Goal: Information Seeking & Learning: Learn about a topic

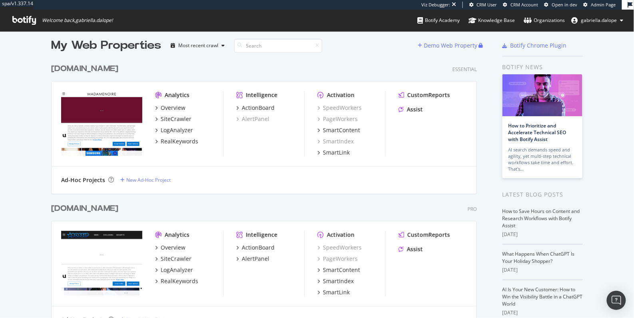
scroll to position [146, 0]
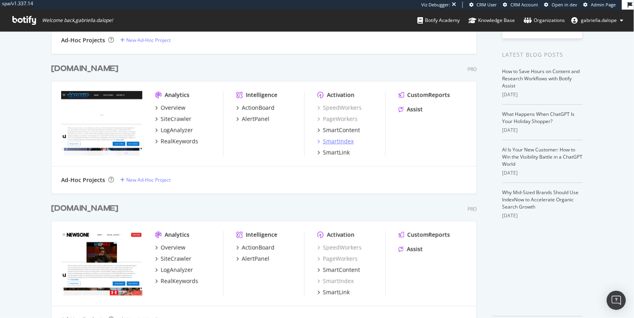
click at [331, 142] on div "SmartIndex" at bounding box center [338, 142] width 31 height 8
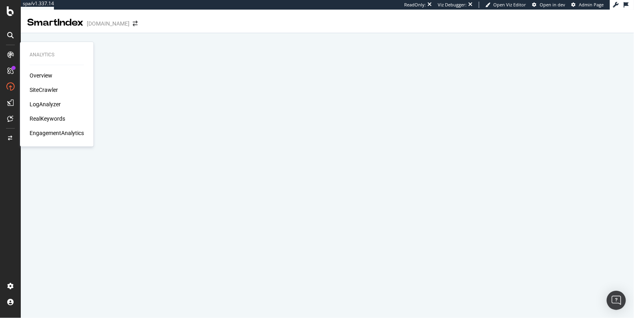
click at [48, 89] on div "SiteCrawler" at bounding box center [44, 90] width 28 height 8
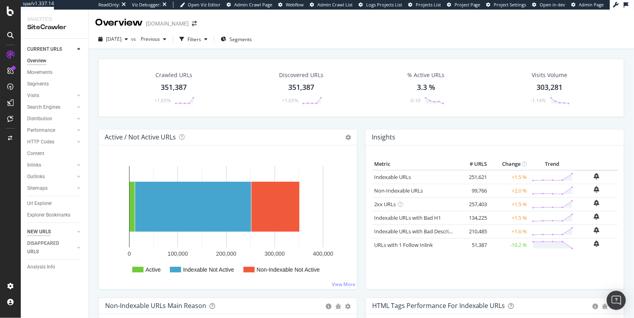
click at [32, 231] on div "NEW URLS" at bounding box center [39, 232] width 24 height 8
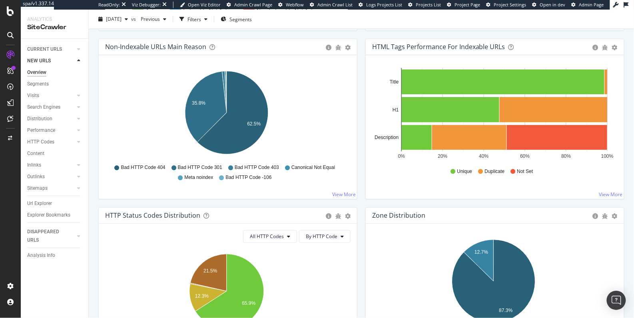
scroll to position [261, 0]
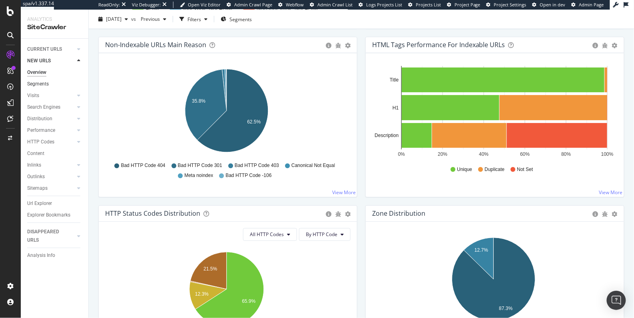
drag, startPoint x: 42, startPoint y: 85, endPoint x: 58, endPoint y: 80, distance: 16.6
click at [42, 85] on div "Segments" at bounding box center [38, 84] width 22 height 8
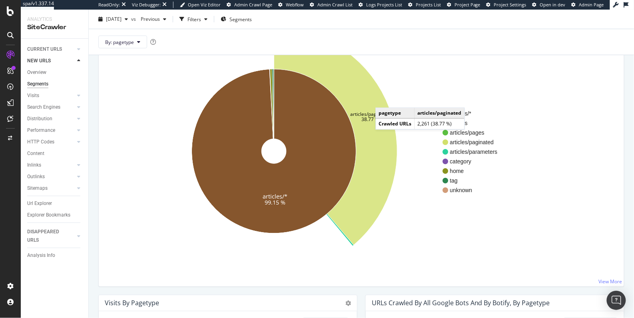
scroll to position [67, 0]
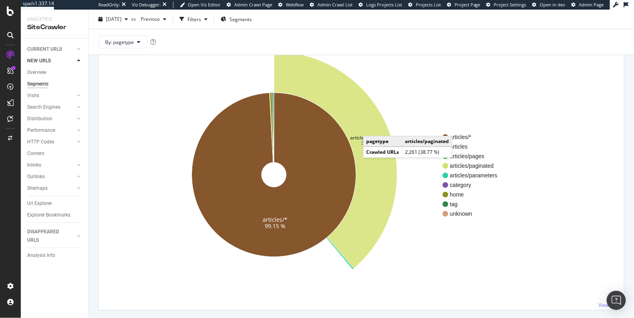
click at [371, 128] on icon at bounding box center [335, 161] width 123 height 218
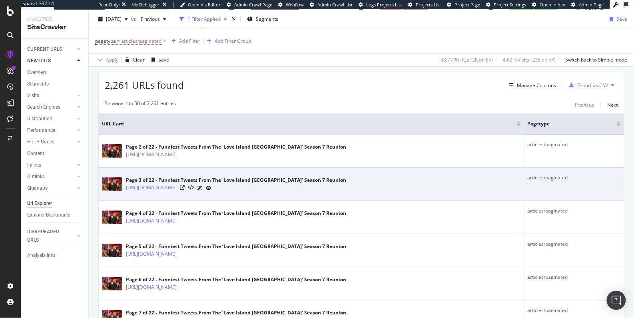
scroll to position [191, 0]
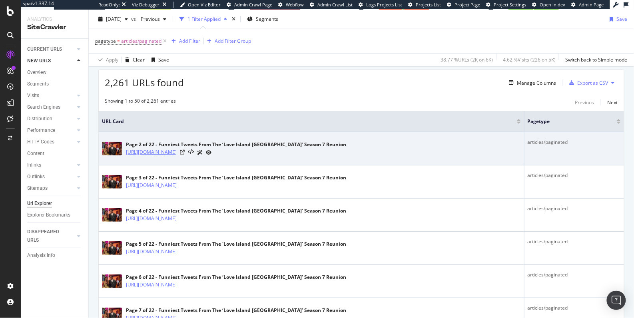
click at [177, 148] on link "https://bossip.com/3809959/funniest-tweets-from-the-love-island-usa-season-7-re…" at bounding box center [151, 152] width 51 height 8
click at [185, 151] on icon at bounding box center [182, 152] width 5 height 5
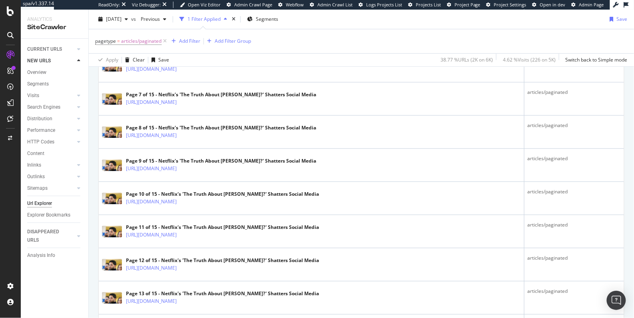
scroll to position [1700, 0]
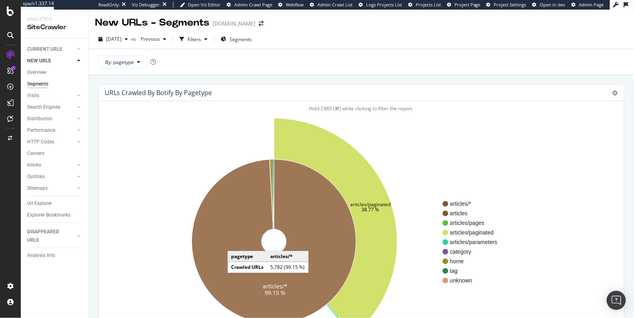
click at [236, 243] on icon at bounding box center [274, 242] width 164 height 164
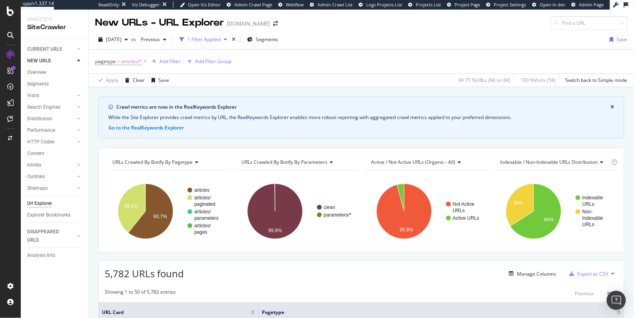
click at [321, 160] on span "URLs Crawled By Botify By parameters" at bounding box center [285, 162] width 86 height 7
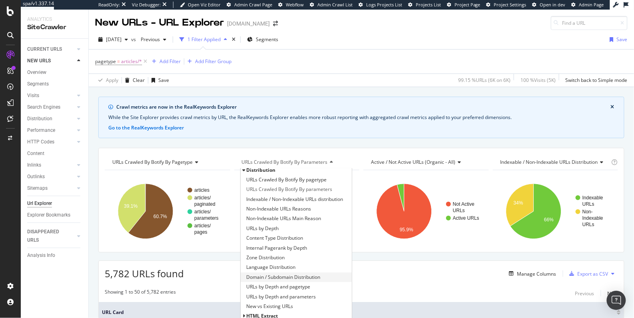
scroll to position [1, 0]
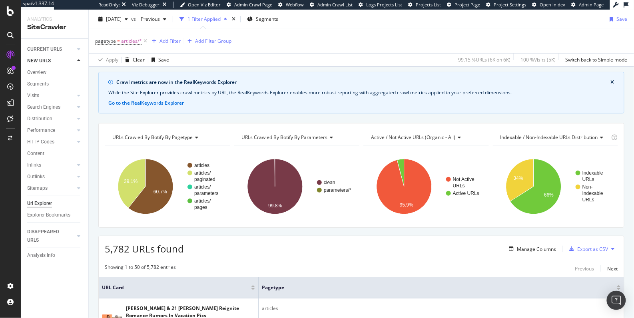
scroll to position [26, 0]
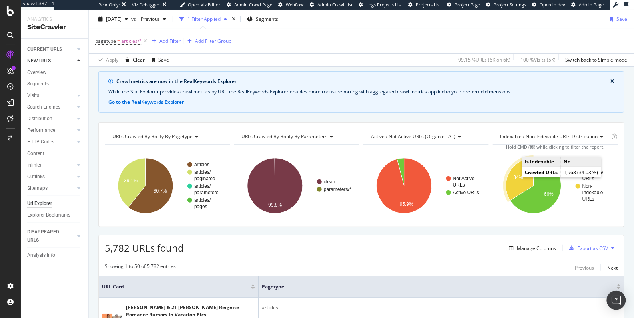
click at [512, 182] on icon "A chart." at bounding box center [520, 179] width 28 height 42
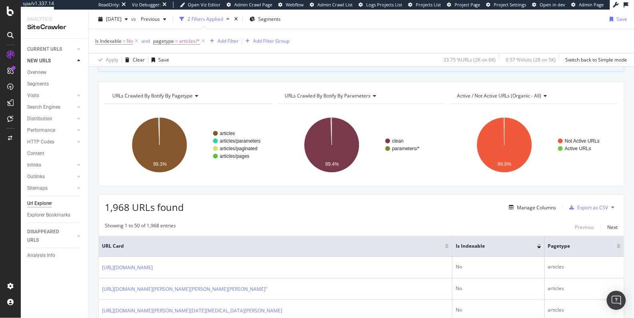
scroll to position [62, 0]
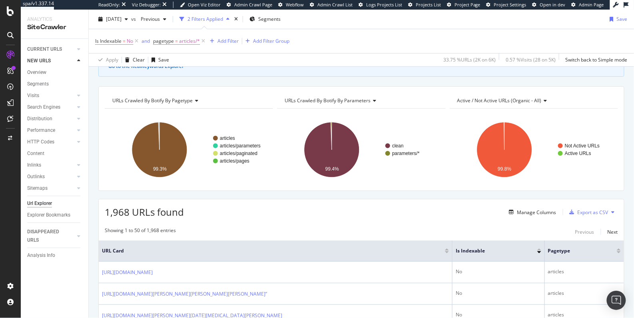
click at [355, 98] on span "URLs Crawled By Botify By parameters" at bounding box center [328, 100] width 86 height 7
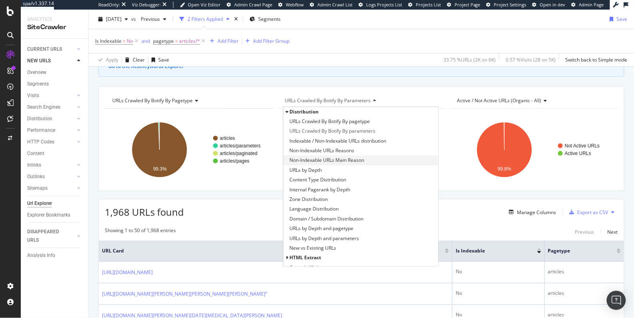
click at [345, 158] on span "Non-Indexable URLs Main Reason" at bounding box center [327, 160] width 75 height 8
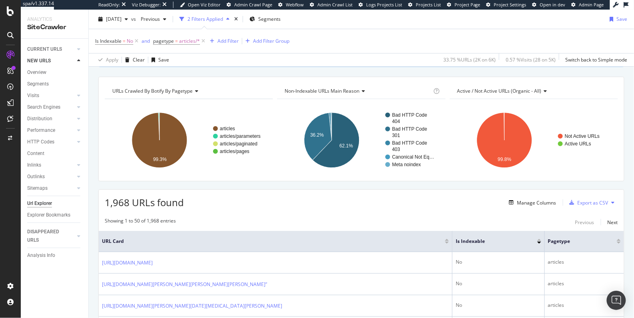
scroll to position [72, 0]
click at [531, 200] on div "Manage Columns" at bounding box center [537, 202] width 39 height 7
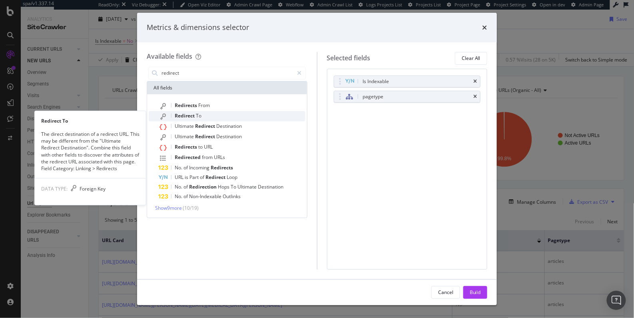
type input "redirect"
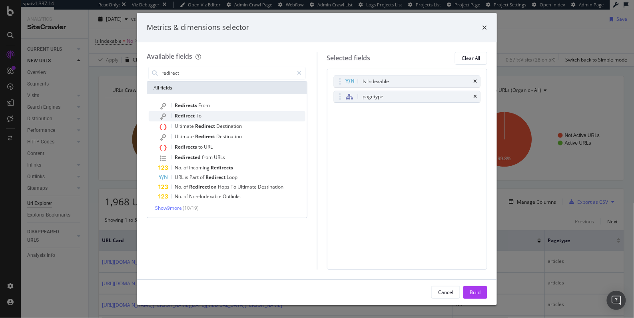
click at [218, 112] on div "Redirect To" at bounding box center [231, 116] width 147 height 10
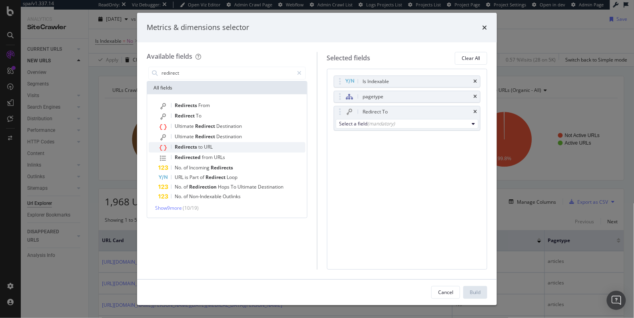
click at [224, 148] on div "Redirects to URL" at bounding box center [231, 147] width 147 height 10
click at [477, 112] on icon "times" at bounding box center [476, 112] width 4 height 5
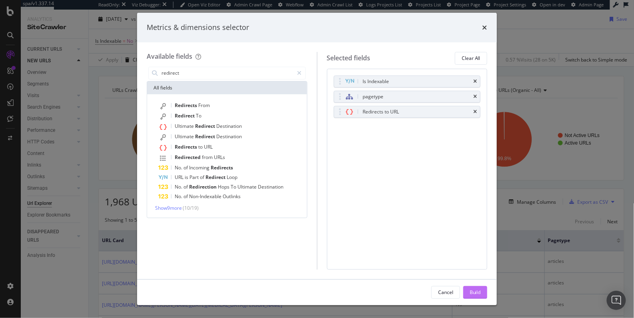
click at [472, 290] on div "Build" at bounding box center [475, 292] width 11 height 7
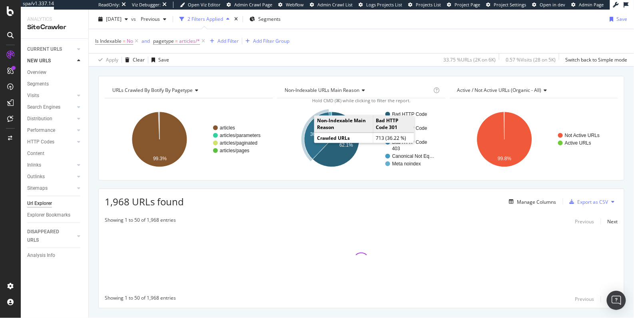
click at [312, 134] on text "36.2%" at bounding box center [317, 135] width 14 height 6
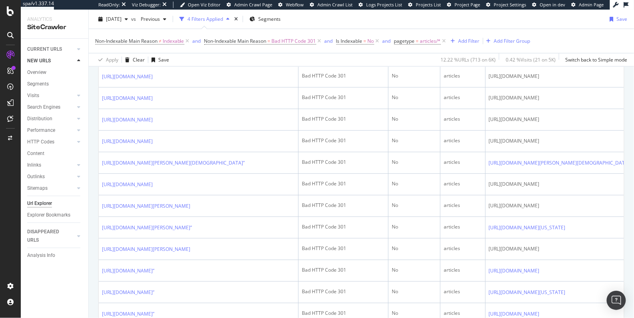
scroll to position [371, 0]
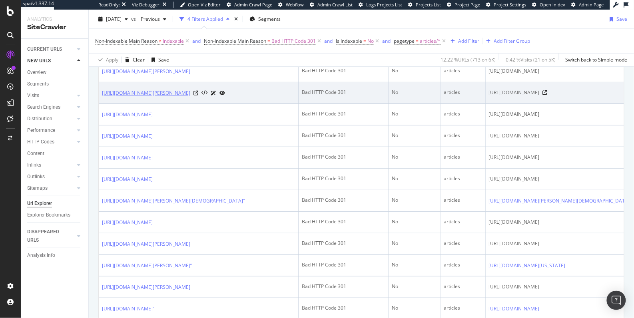
click at [190, 97] on link "https://bossip.com/924670/allen-iversons-retirement-outfit-was-hilarious39204/s…" at bounding box center [146, 93] width 88 height 8
click at [198, 96] on icon at bounding box center [196, 93] width 5 height 5
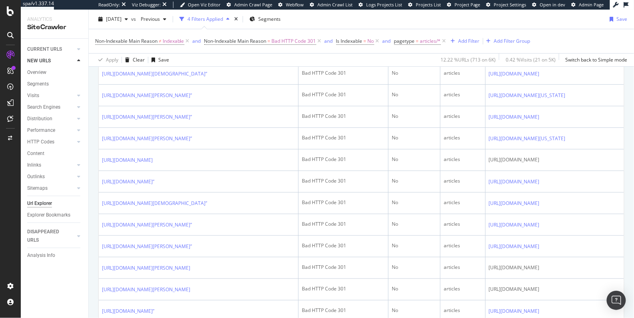
scroll to position [813, 0]
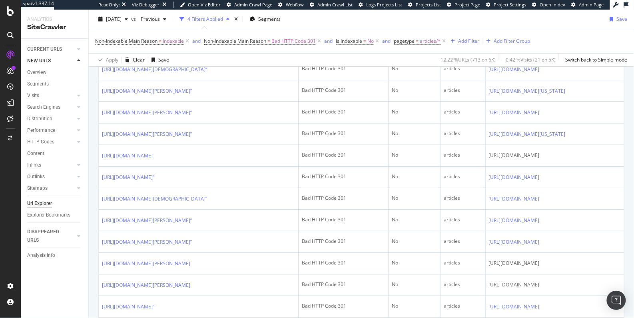
click at [162, 29] on icon at bounding box center [160, 26] width 5 height 5
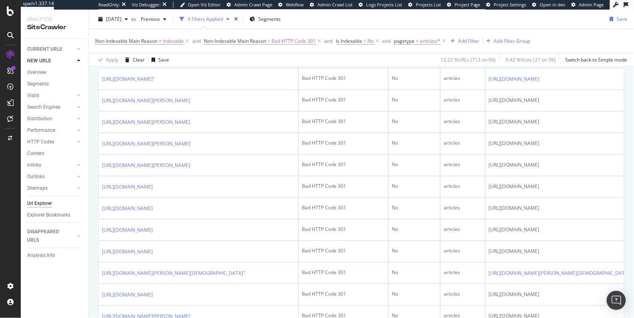
scroll to position [0, 0]
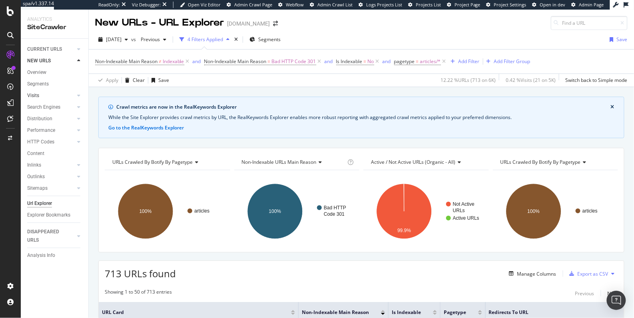
click at [42, 96] on link "Visits" at bounding box center [51, 96] width 48 height 8
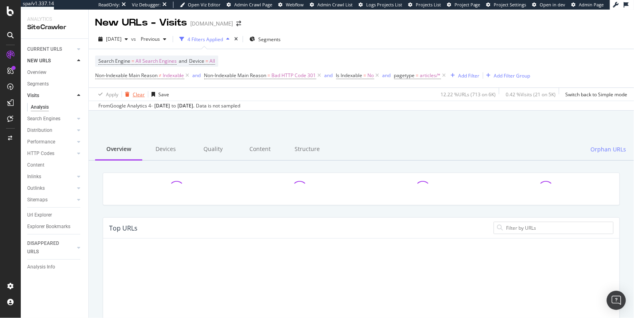
click at [135, 94] on div "Clear" at bounding box center [139, 94] width 12 height 7
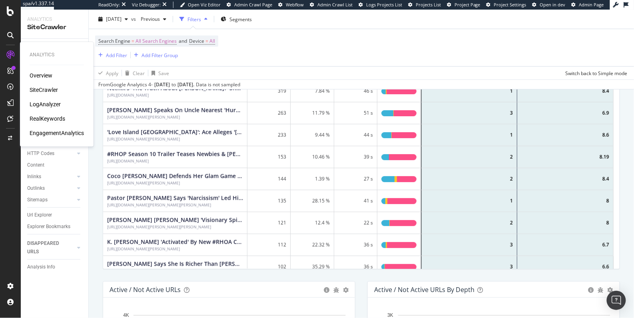
click at [44, 122] on div "RealKeywords" at bounding box center [48, 119] width 36 height 8
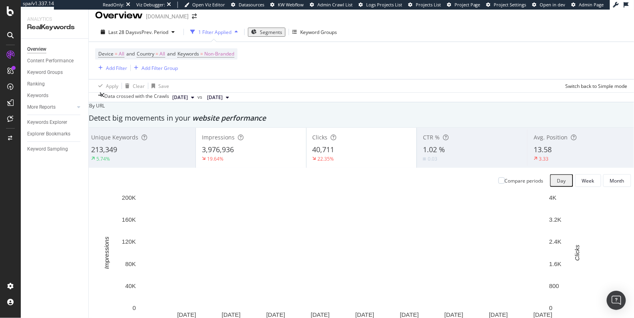
scroll to position [8, 0]
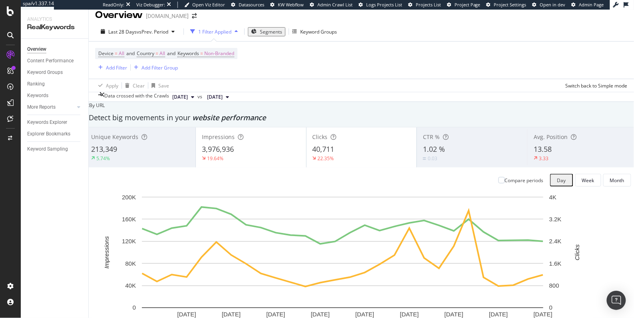
click at [166, 159] on div "5.74%" at bounding box center [140, 158] width 98 height 7
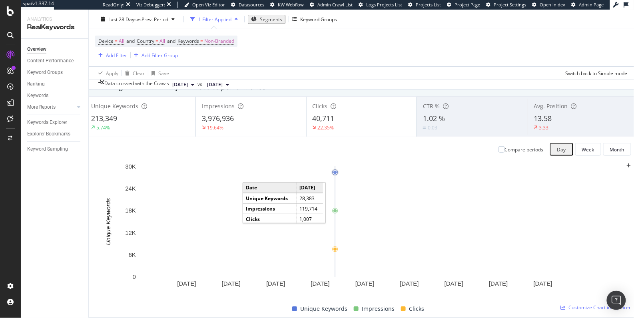
scroll to position [39, 0]
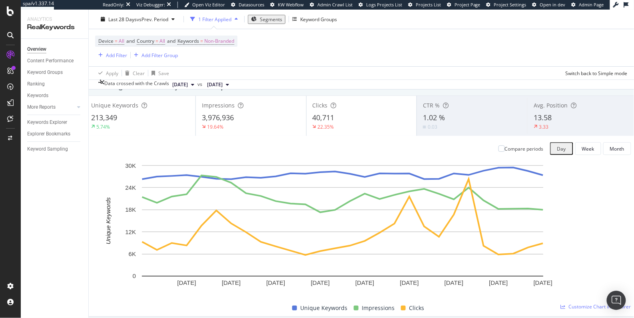
click at [163, 130] on div "5.74%" at bounding box center [140, 126] width 98 height 7
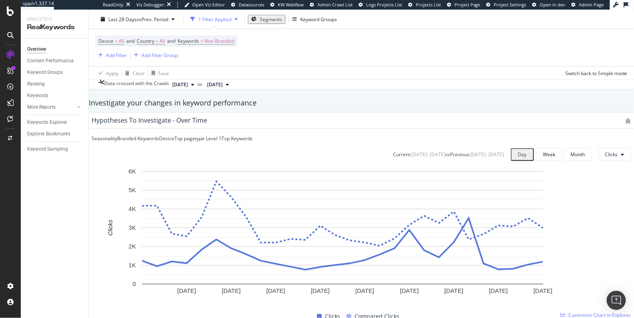
scroll to position [0, 0]
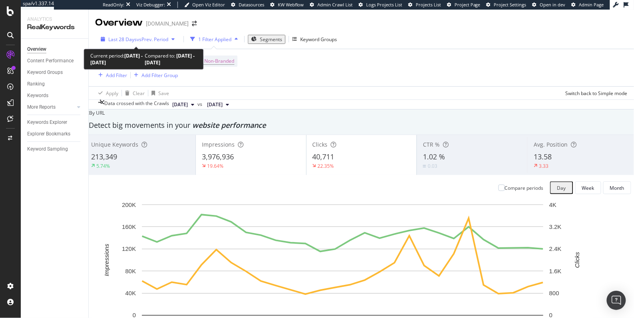
click at [132, 41] on span "Last 28 Days" at bounding box center [122, 39] width 28 height 7
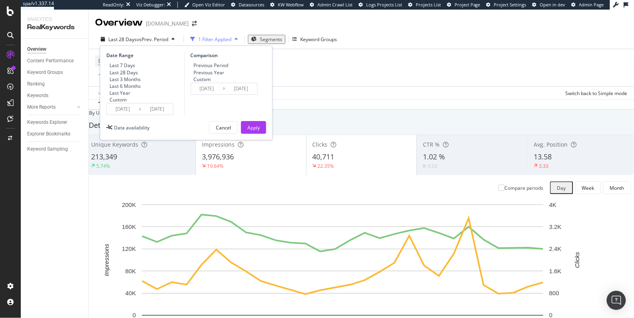
click at [124, 66] on div "Last 7 Days" at bounding box center [123, 65] width 26 height 7
type input "2025/08/27"
type input "2025/08/20"
type input "2025/08/26"
click at [251, 131] on div "Apply" at bounding box center [254, 127] width 12 height 7
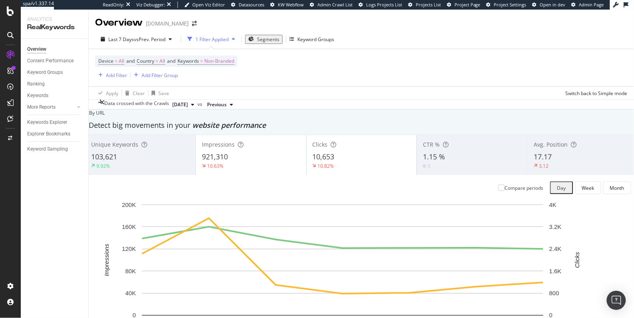
click at [150, 170] on div "9.92%" at bounding box center [140, 165] width 98 height 7
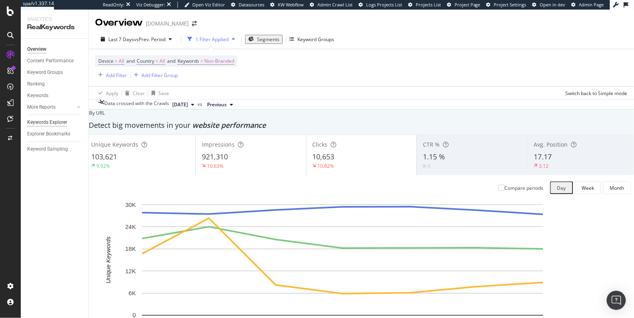
click at [45, 120] on div "Keywords Explorer" at bounding box center [47, 122] width 40 height 8
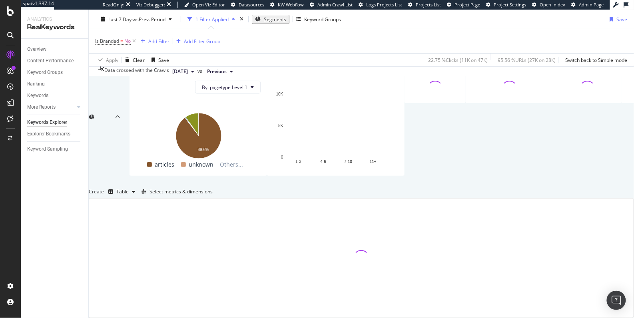
scroll to position [143, 0]
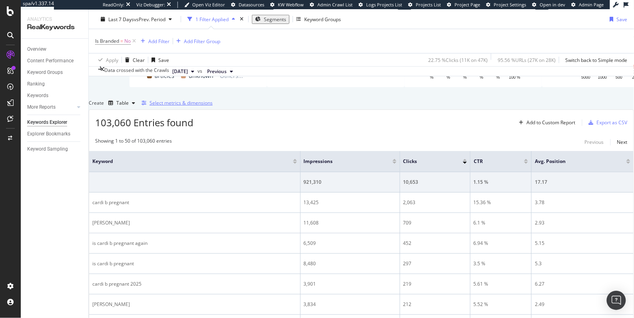
click at [213, 106] on div "Select metrics & dimensions" at bounding box center [181, 103] width 63 height 7
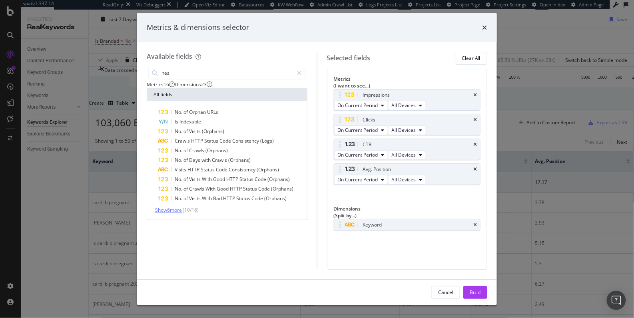
click at [175, 214] on span "Show 6 more" at bounding box center [168, 210] width 27 height 7
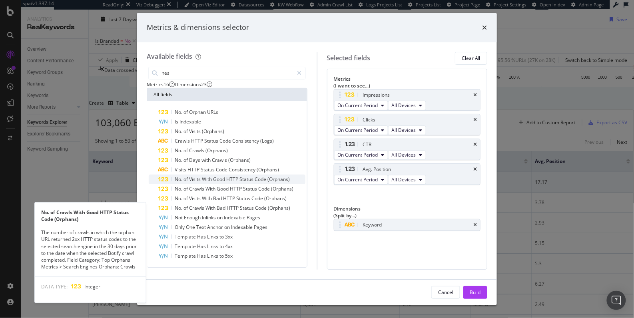
scroll to position [0, 0]
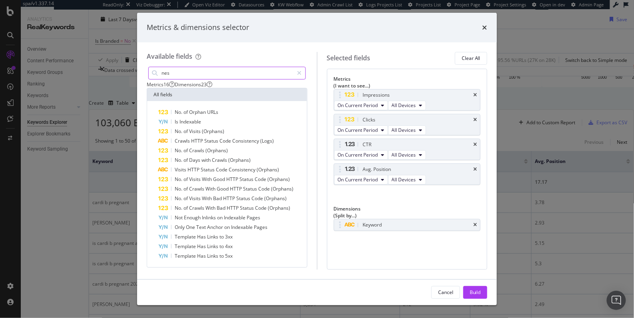
click at [226, 74] on input "nes" at bounding box center [227, 73] width 133 height 12
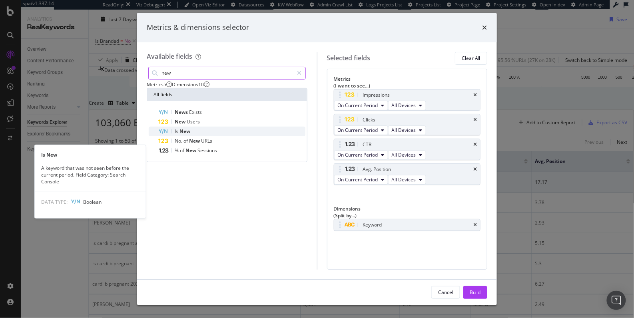
type input "new"
click at [216, 136] on div "Is New" at bounding box center [231, 132] width 147 height 10
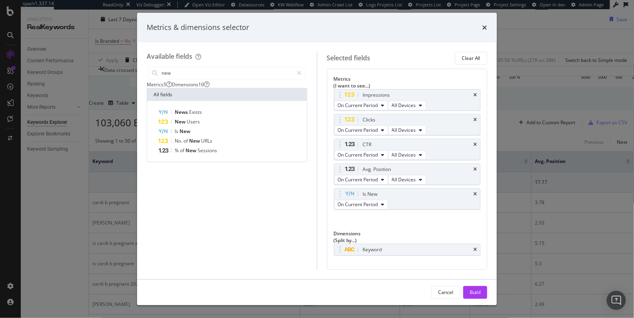
click at [482, 32] on div "Metrics & dimensions selector" at bounding box center [317, 27] width 341 height 10
click at [484, 27] on icon "times" at bounding box center [485, 27] width 5 height 6
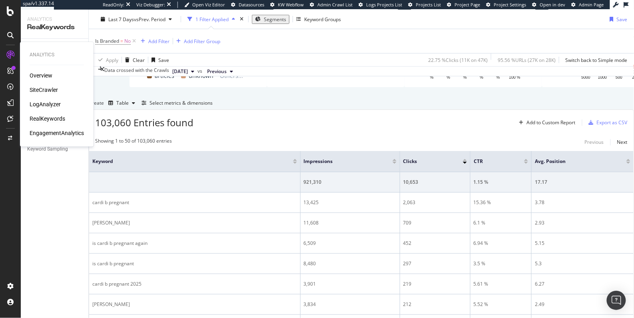
click at [44, 86] on div "SiteCrawler" at bounding box center [44, 90] width 28 height 8
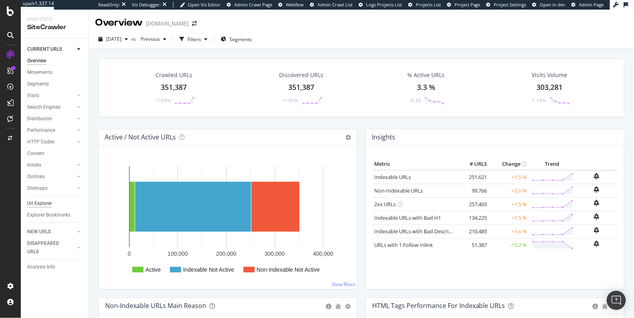
click at [41, 202] on div "Url Explorer" at bounding box center [39, 204] width 25 height 8
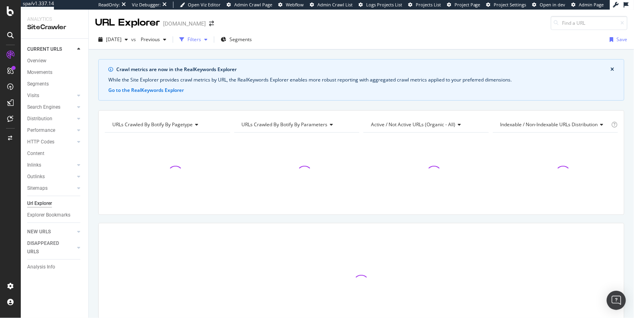
click at [184, 38] on icon "button" at bounding box center [182, 39] width 5 height 5
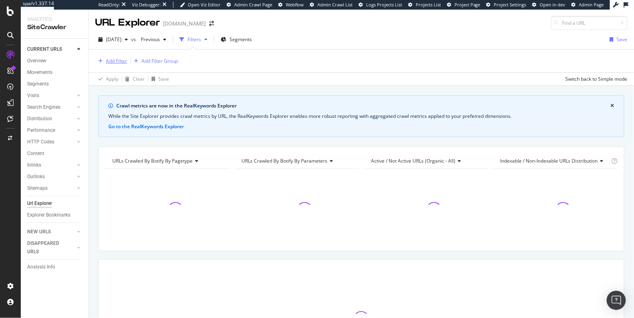
click at [121, 58] on div "Add Filter" at bounding box center [116, 61] width 21 height 7
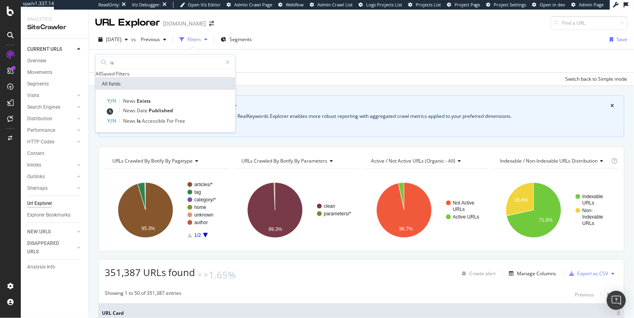
type input "i"
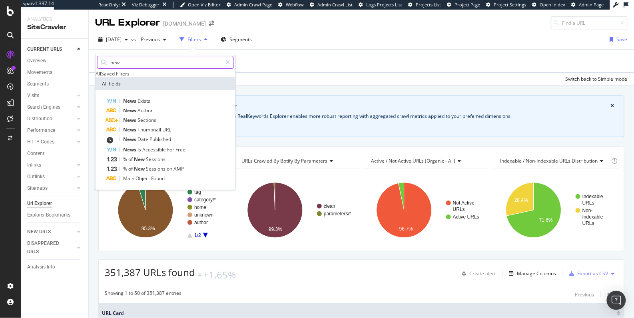
click at [142, 60] on input "new" at bounding box center [166, 62] width 112 height 12
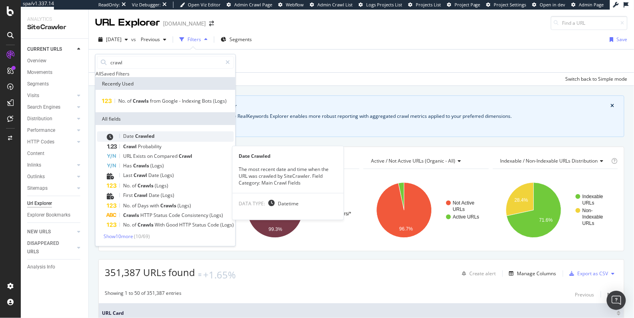
scroll to position [4, 0]
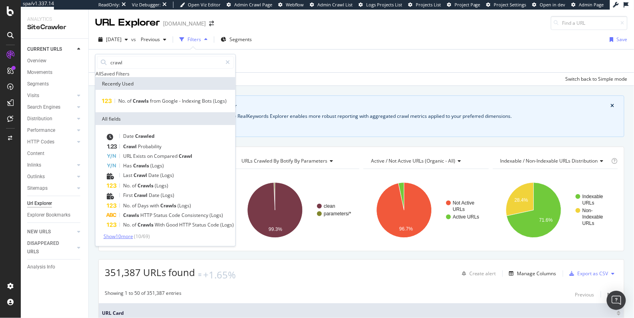
type input "crawl"
click at [107, 240] on span "Show 10 more" at bounding box center [119, 236] width 30 height 7
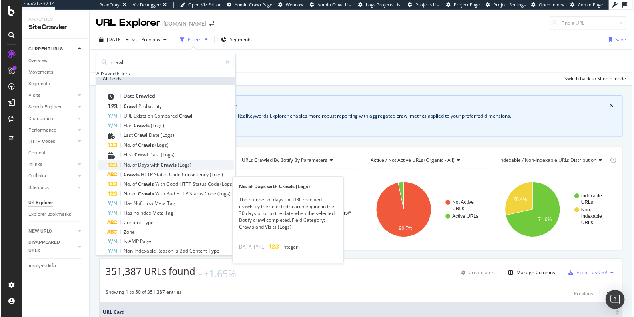
scroll to position [41, 0]
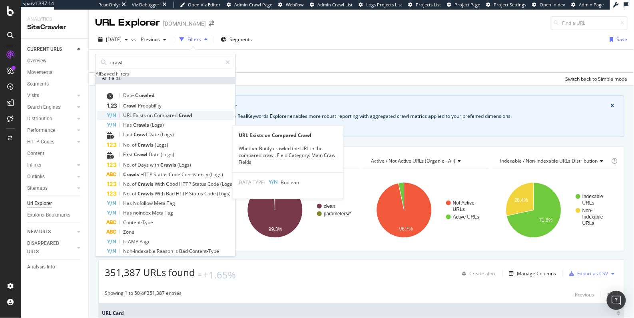
click at [143, 120] on div "URL Exists on Compared Crawl" at bounding box center [170, 116] width 127 height 10
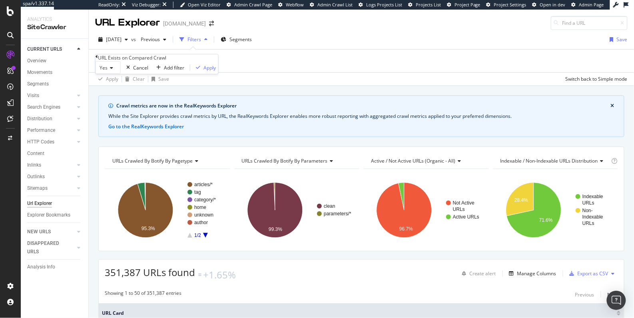
click at [108, 71] on span "Yes" at bounding box center [104, 67] width 8 height 7
click at [114, 91] on div "No" at bounding box center [108, 86] width 24 height 8
click at [191, 70] on div "button" at bounding box center [196, 67] width 11 height 5
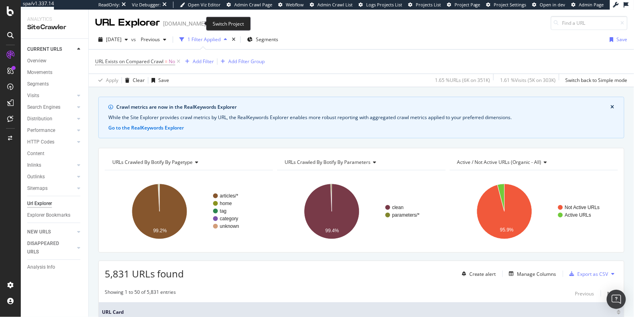
click at [209, 24] on icon "arrow-right-arrow-left" at bounding box center [211, 24] width 5 height 6
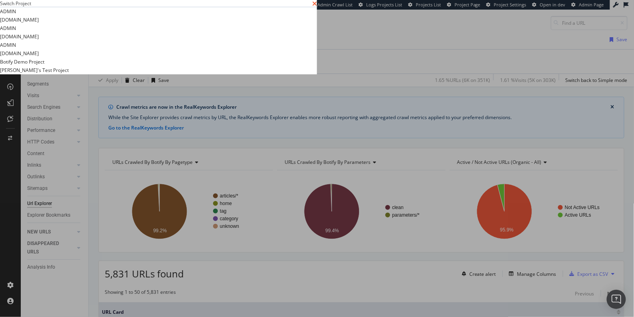
click at [317, 7] on icon "times" at bounding box center [314, 3] width 5 height 6
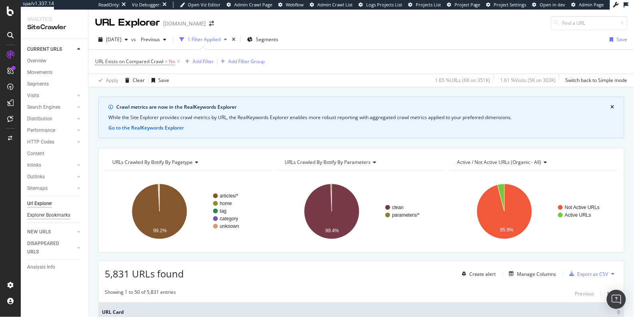
click at [66, 217] on div "Explorer Bookmarks" at bounding box center [48, 215] width 43 height 8
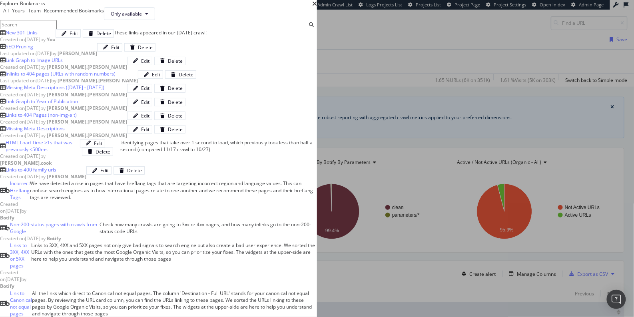
click at [317, 7] on div "Explorer Bookmarks" at bounding box center [158, 3] width 317 height 7
click at [317, 7] on icon "times" at bounding box center [314, 3] width 5 height 6
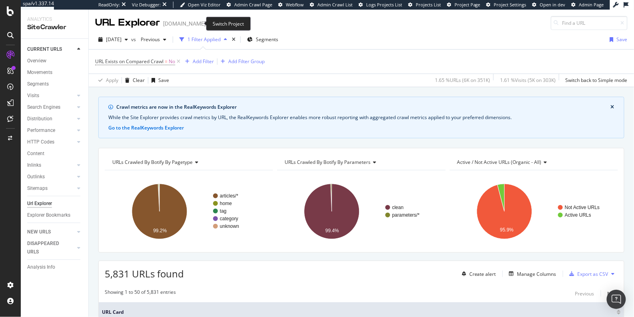
click at [206, 24] on span at bounding box center [211, 24] width 11 height 6
click at [209, 24] on icon "arrow-right-arrow-left" at bounding box center [211, 24] width 5 height 6
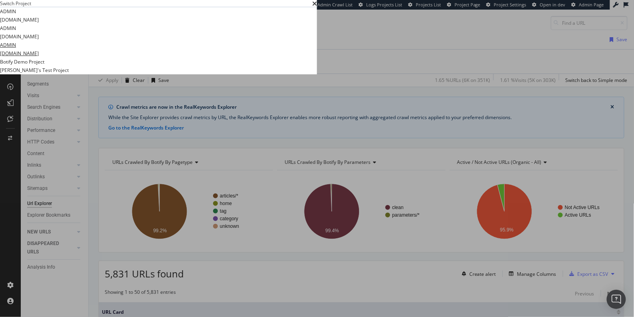
click at [39, 58] on link "ADMIN newsone.com" at bounding box center [19, 49] width 39 height 17
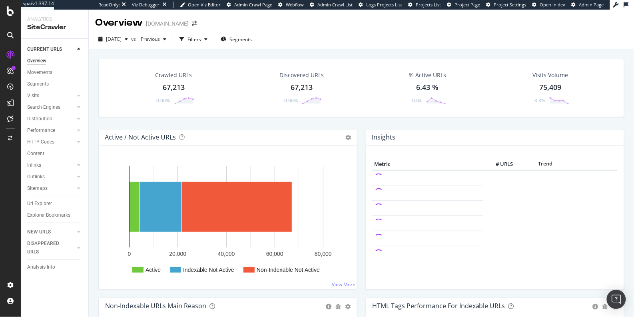
click at [54, 211] on div "Explorer Bookmarks" at bounding box center [57, 216] width 61 height 12
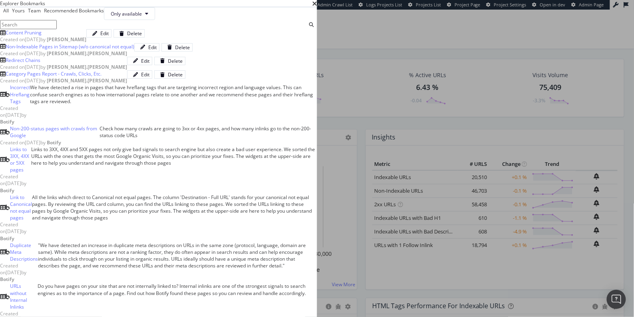
click at [86, 36] on div "Content Pruning" at bounding box center [43, 32] width 86 height 7
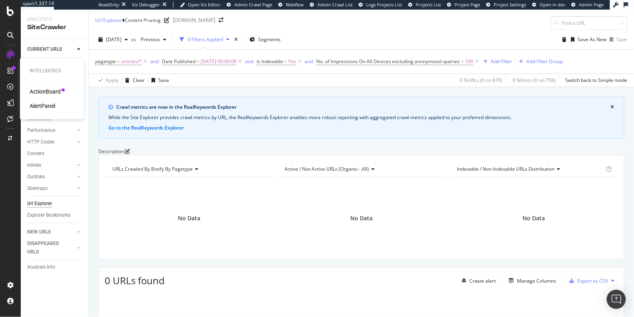
click at [48, 105] on div "AlertPanel" at bounding box center [43, 106] width 26 height 8
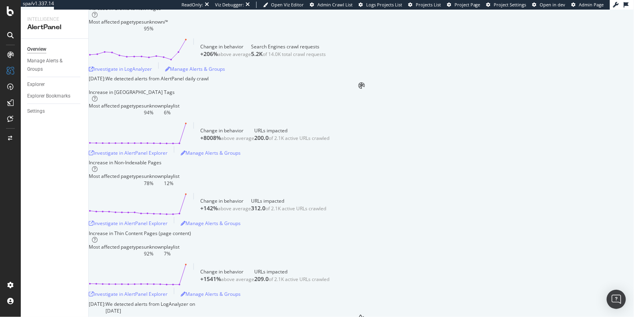
scroll to position [186, 0]
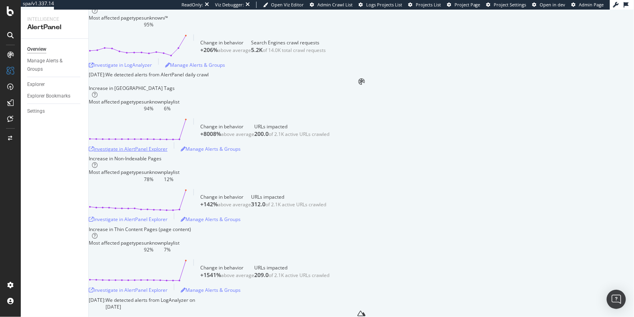
click at [157, 152] on div "Investigate in AlertPanel Explorer" at bounding box center [128, 149] width 79 height 7
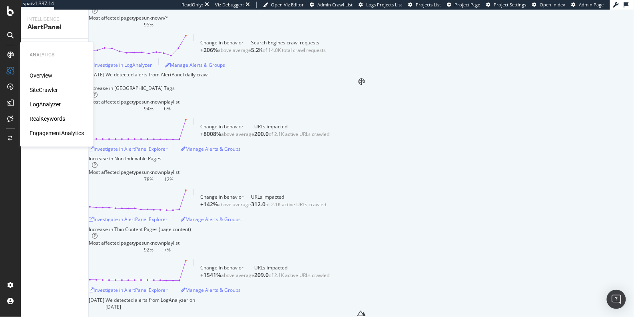
click at [50, 92] on div "SiteCrawler" at bounding box center [44, 90] width 28 height 8
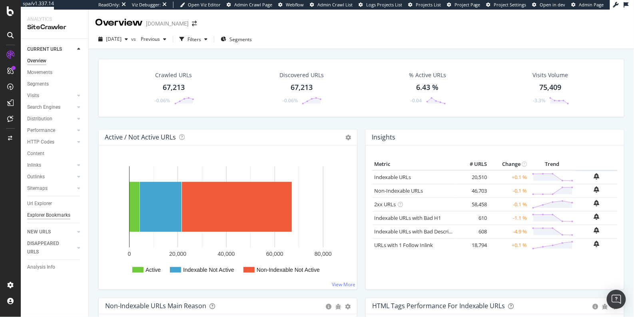
click at [66, 215] on div "Explorer Bookmarks" at bounding box center [48, 215] width 43 height 8
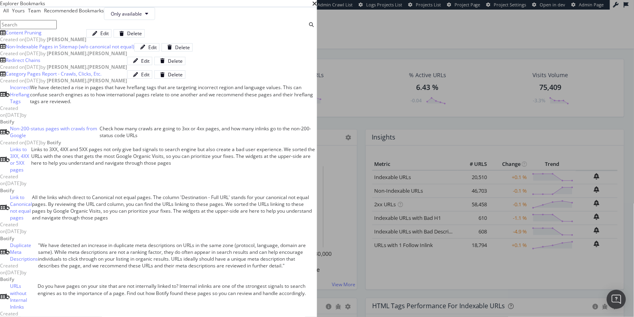
click at [86, 43] on b "Markus Robinson" at bounding box center [67, 39] width 40 height 7
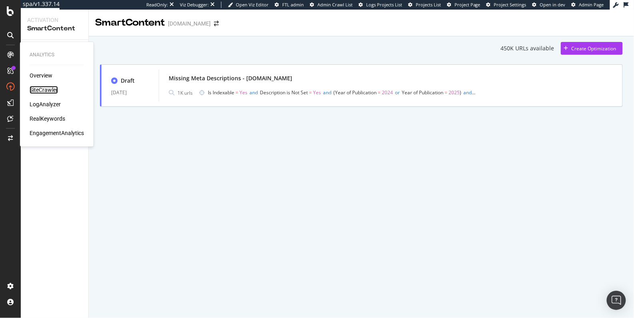
click at [41, 92] on div "SiteCrawler" at bounding box center [44, 90] width 28 height 8
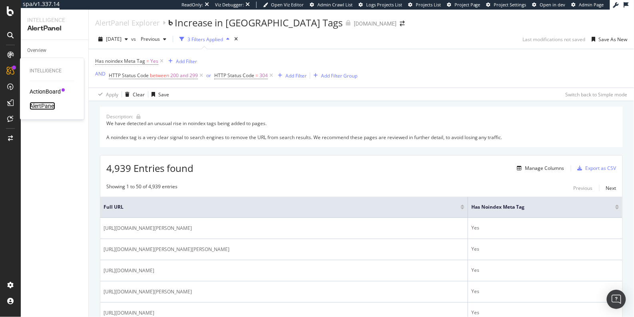
click at [45, 107] on div "AlertPanel" at bounding box center [43, 106] width 26 height 8
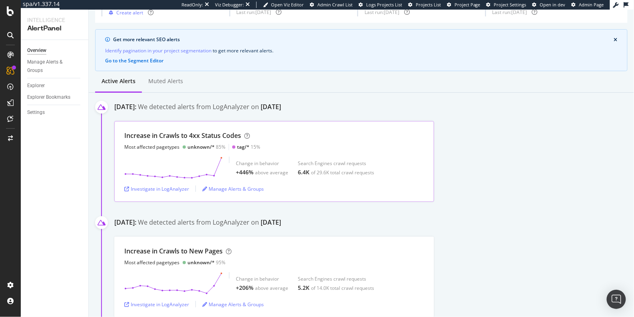
scroll to position [49, 0]
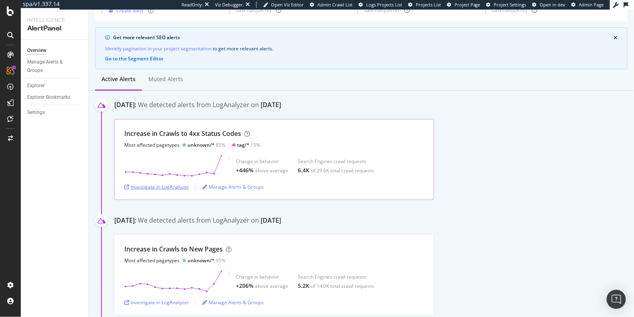
click at [149, 185] on div "Investigate in LogAnalyzer" at bounding box center [156, 187] width 65 height 7
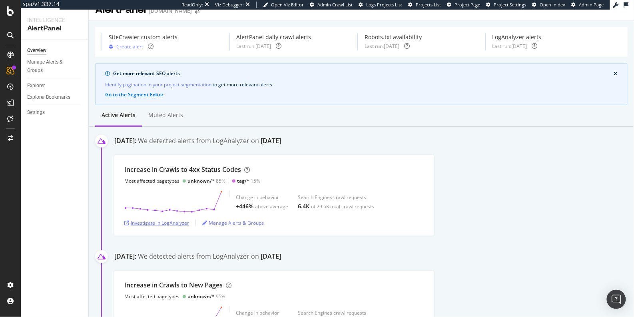
scroll to position [15, 0]
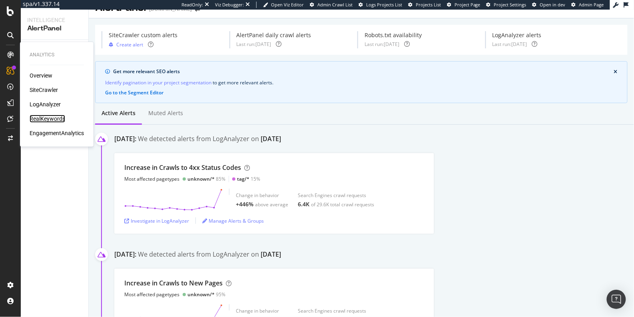
click at [47, 117] on div "RealKeywords" at bounding box center [48, 119] width 36 height 8
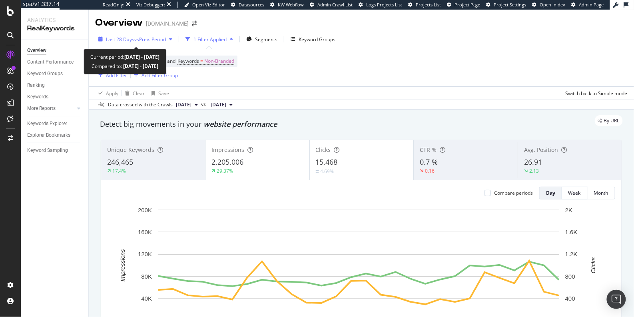
click at [155, 38] on span "vs Prev. Period" at bounding box center [150, 39] width 32 height 7
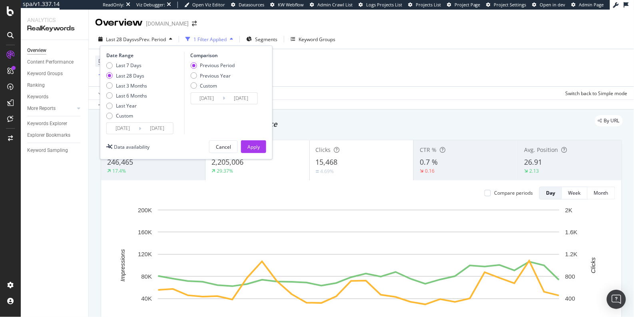
click at [129, 129] on input "2025/08/06" at bounding box center [123, 128] width 32 height 11
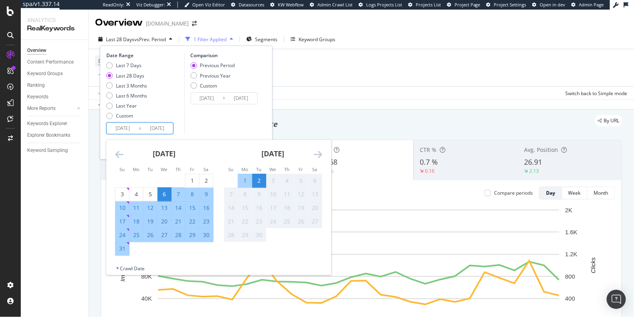
click at [151, 236] on div "26" at bounding box center [151, 235] width 14 height 8
type input "2025/08/26"
type input "2025/08/18"
type input "2025/08/25"
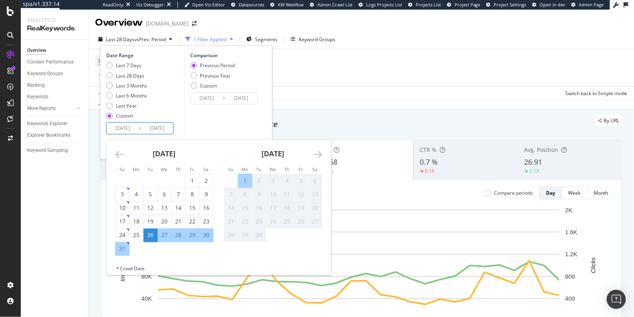
click at [225, 121] on div "Comparison Previous Period Previous Year Custom 2025/08/18 Navigate forward to …" at bounding box center [222, 93] width 76 height 82
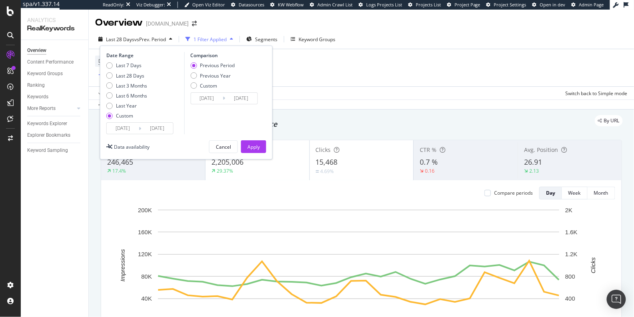
click at [124, 130] on input "2025/08/26" at bounding box center [123, 128] width 32 height 11
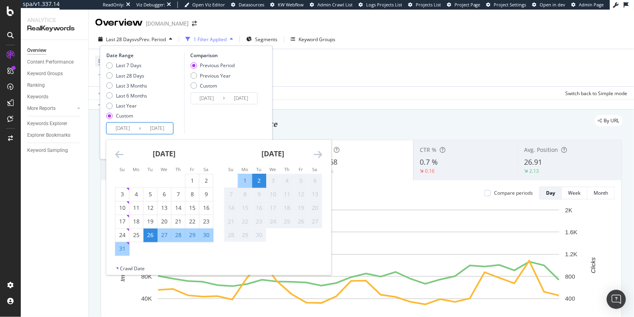
click at [246, 118] on div "Comparison Previous Period Previous Year Custom 2025/08/18 Navigate forward to …" at bounding box center [222, 93] width 76 height 82
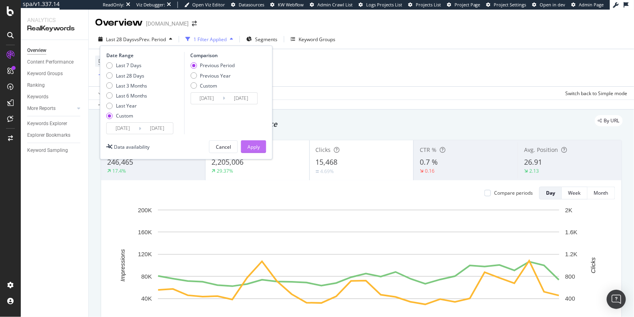
click at [254, 144] on div "Apply" at bounding box center [254, 147] width 12 height 7
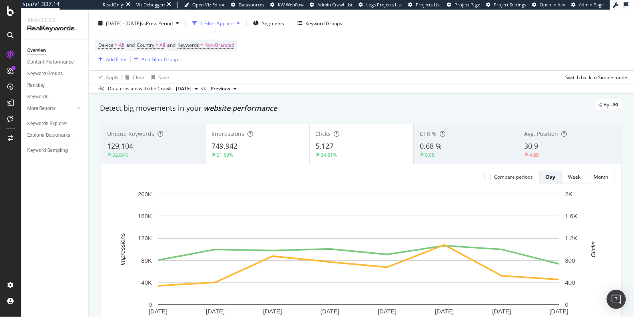
scroll to position [37, 0]
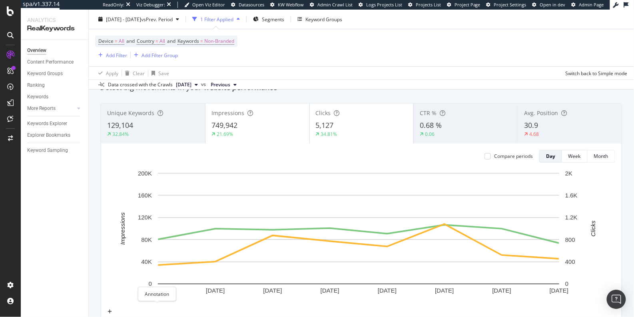
click at [112, 310] on icon "plus" at bounding box center [110, 312] width 4 height 5
click at [126, 274] on textarea at bounding box center [98, 281] width 58 height 14
type textarea "no-index tagged pages"
click at [80, 293] on div "button" at bounding box center [74, 295] width 11 height 5
click at [113, 180] on rect "A chart." at bounding box center [359, 238] width 502 height 139
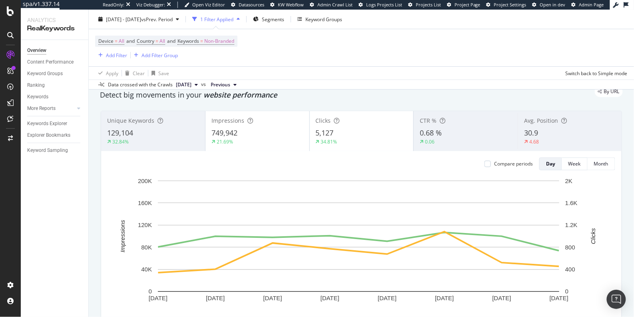
scroll to position [31, 0]
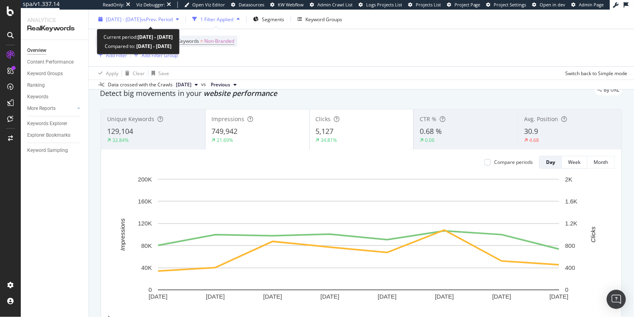
click at [141, 21] on span "2025 Aug. 26th - Sep. 2nd" at bounding box center [123, 19] width 35 height 7
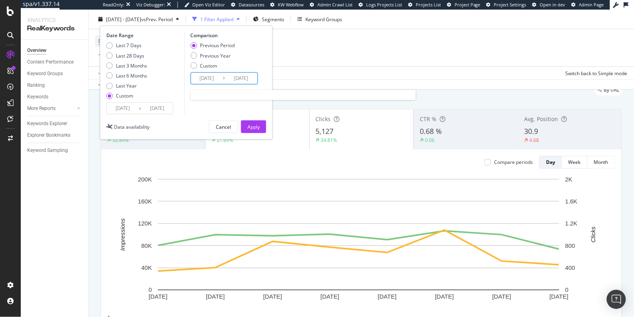
click at [212, 80] on input "2025/08/18" at bounding box center [207, 78] width 32 height 11
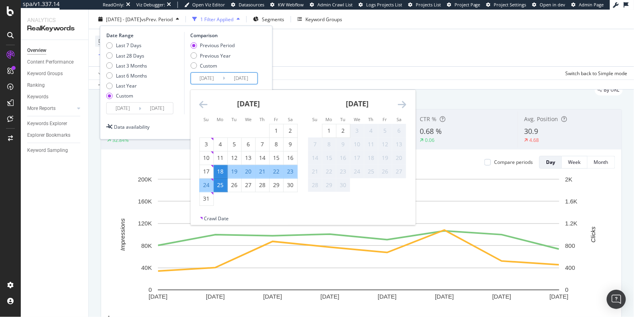
click at [203, 105] on icon "Move backward to switch to the previous month." at bounding box center [203, 105] width 8 height 10
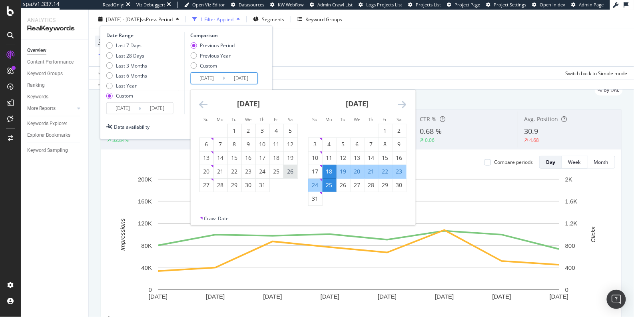
click at [290, 170] on div "26" at bounding box center [291, 172] width 14 height 8
type input "2025/07/26"
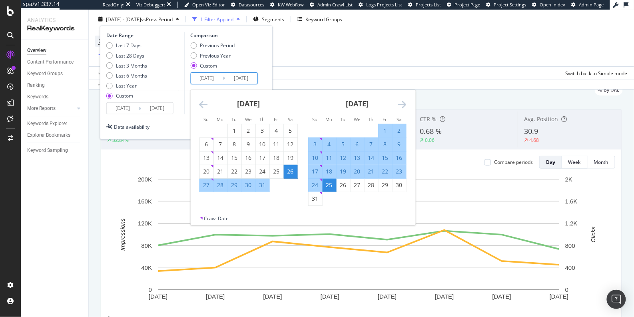
click at [399, 132] on div "2" at bounding box center [399, 131] width 14 height 8
type input "2025/08/02"
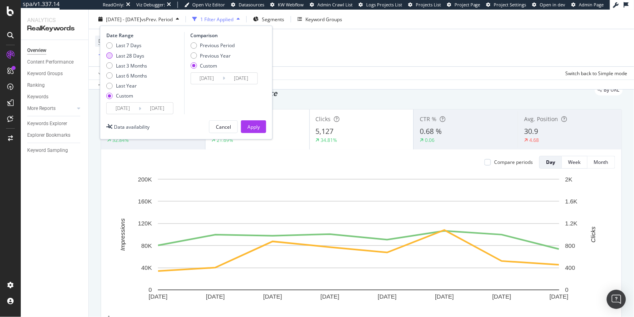
click at [110, 55] on div "Last 28 Days" at bounding box center [109, 55] width 6 height 6
type input "2025/08/06"
click at [194, 46] on div "Previous Period" at bounding box center [193, 45] width 6 height 6
type input "2025/07/09"
type input "2025/08/05"
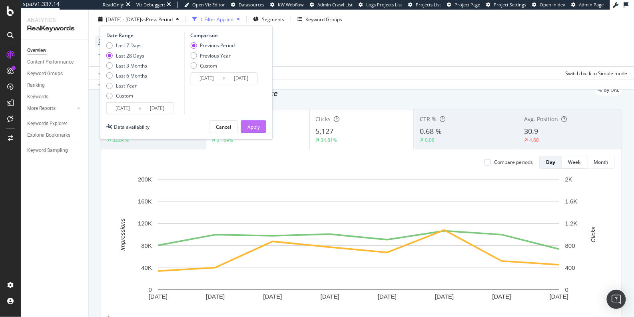
click at [256, 126] on div "Apply" at bounding box center [254, 126] width 12 height 7
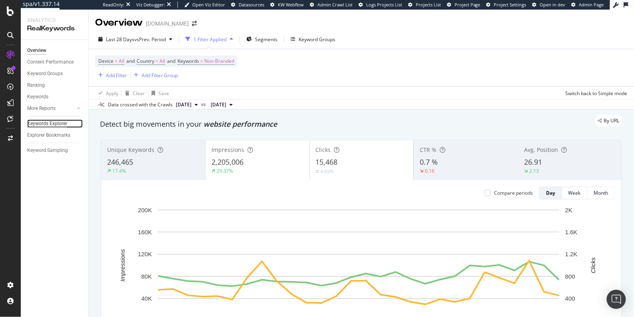
click at [55, 126] on div "Keywords Explorer" at bounding box center [47, 124] width 40 height 8
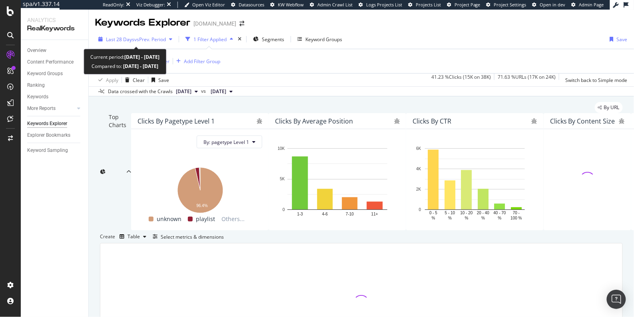
click at [132, 38] on span "Last 28 Days" at bounding box center [120, 39] width 28 height 7
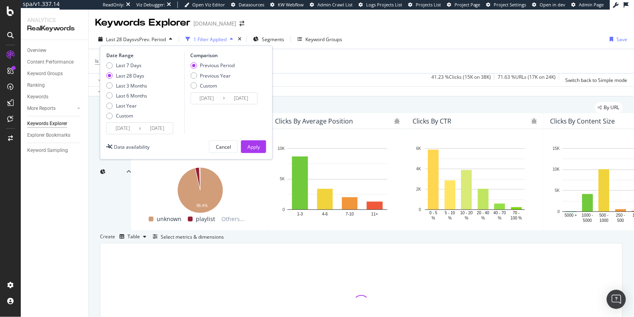
click at [120, 130] on input "2025/08/06" at bounding box center [123, 128] width 32 height 11
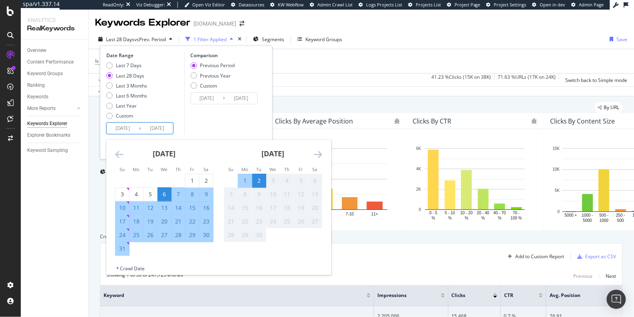
click at [152, 236] on div "26" at bounding box center [151, 235] width 14 height 8
type input "2025/08/26"
type input "2025/08/18"
type input "2025/08/25"
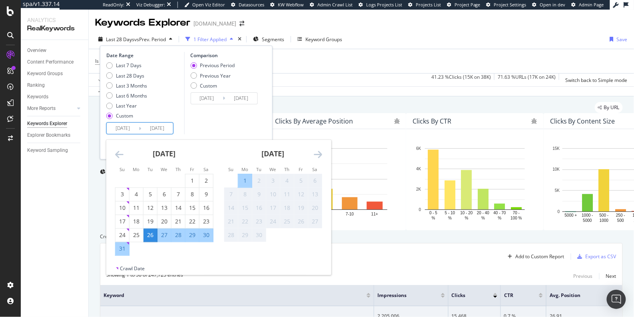
click at [212, 122] on div "Comparison Previous Period Previous Year Custom 2025/08/18 Navigate forward to …" at bounding box center [222, 93] width 76 height 82
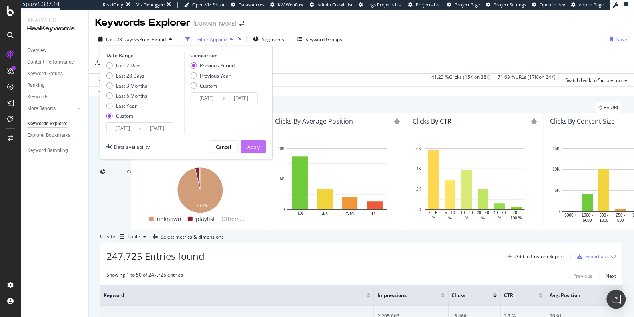
click at [250, 144] on div "Apply" at bounding box center [254, 147] width 12 height 7
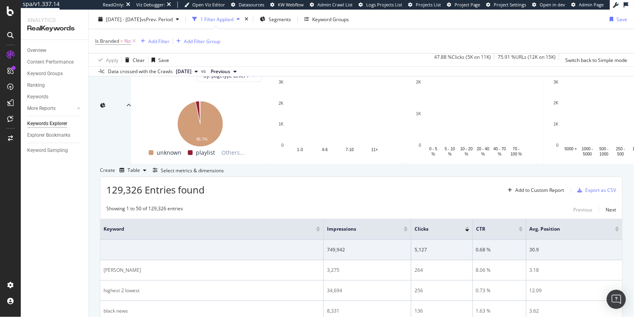
scroll to position [74, 0]
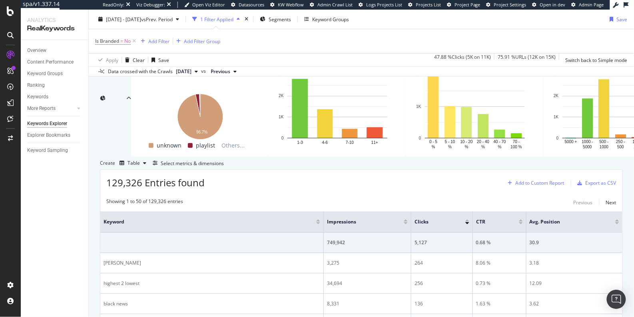
click at [531, 186] on div "Add to Custom Report" at bounding box center [540, 183] width 49 height 5
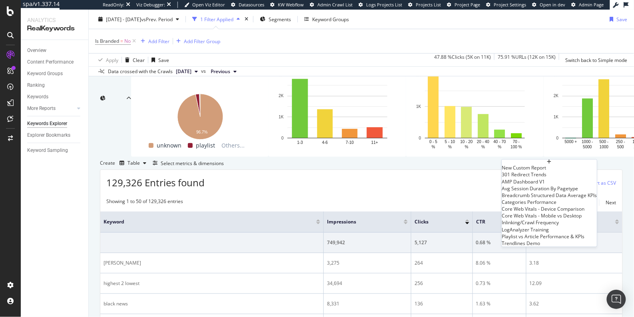
click at [485, 170] on div "Create Table Select metrics & dimensions" at bounding box center [361, 163] width 523 height 13
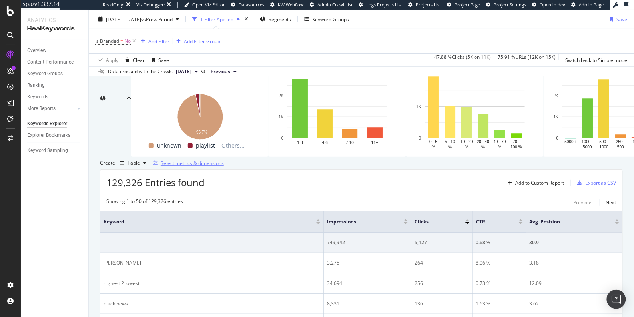
click at [224, 167] on div "Select metrics & dimensions" at bounding box center [192, 163] width 63 height 7
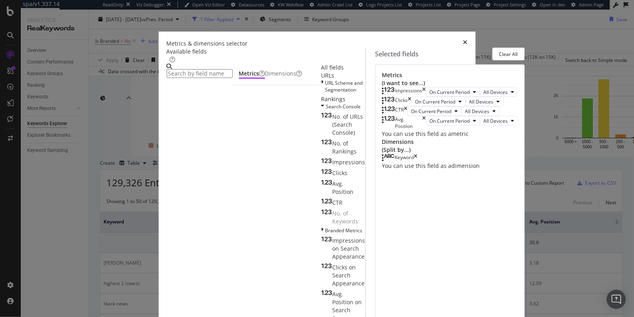
click at [233, 69] on input "modal" at bounding box center [200, 73] width 66 height 9
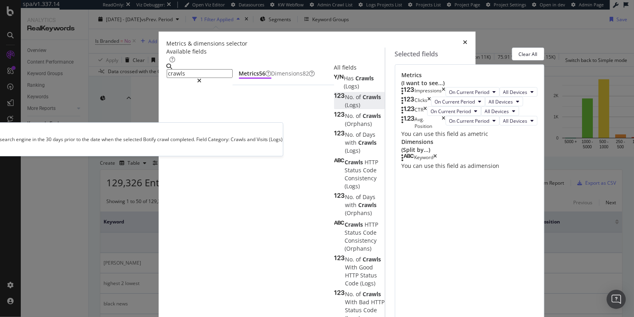
type input "crawls"
click at [363, 101] on span "Crawls" at bounding box center [372, 97] width 18 height 8
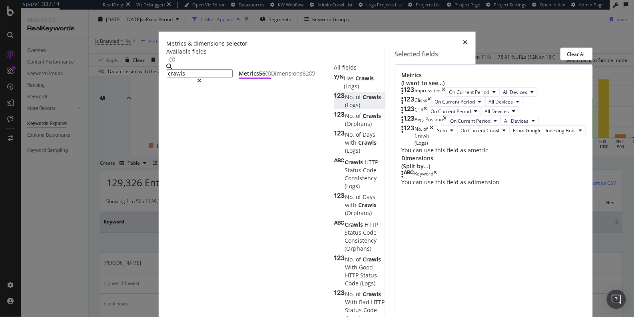
click at [363, 101] on span "Crawls" at bounding box center [372, 97] width 18 height 8
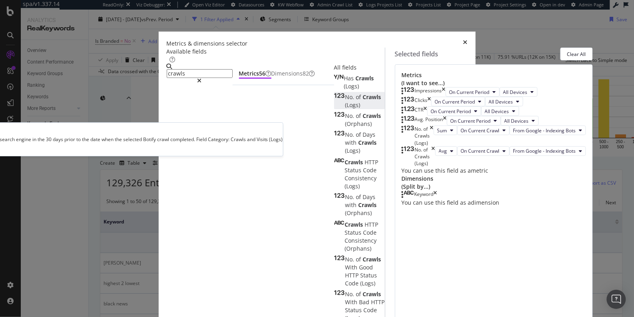
click at [363, 101] on span "Crawls" at bounding box center [372, 97] width 18 height 8
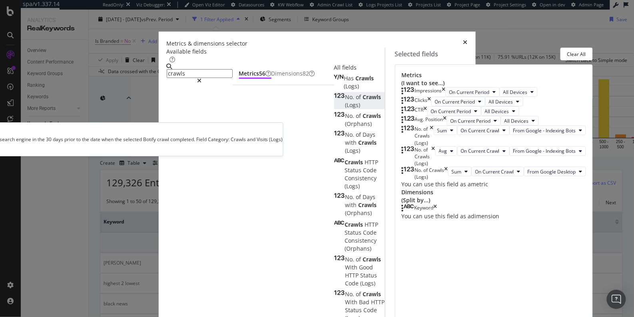
scroll to position [55, 0]
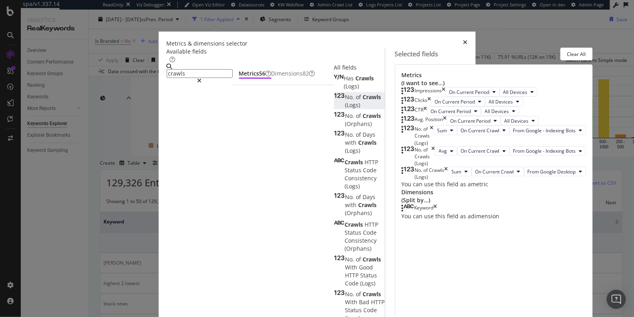
click at [363, 101] on span "Crawls" at bounding box center [372, 97] width 18 height 8
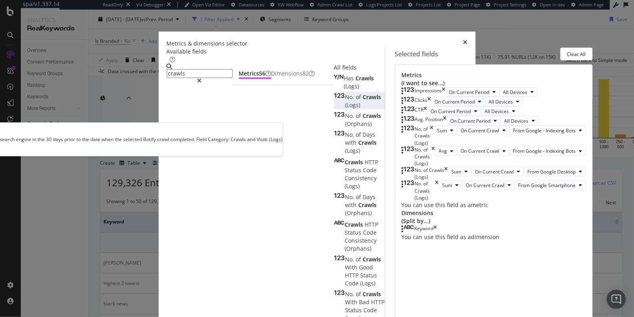
scroll to position [96, 0]
click at [363, 101] on span "Crawls" at bounding box center [372, 97] width 18 height 8
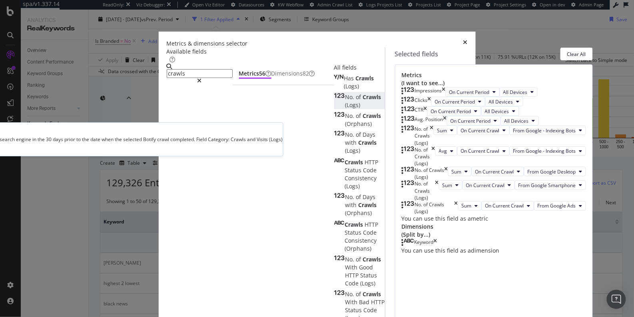
scroll to position [126, 0]
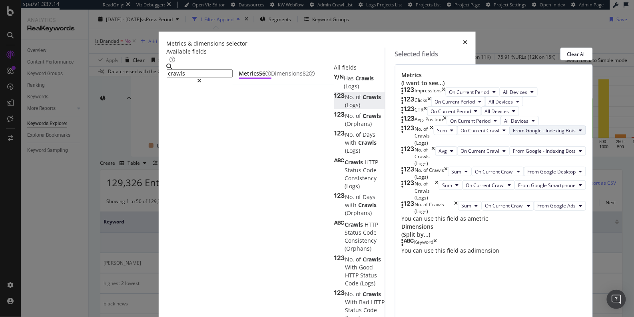
click at [514, 127] on span "From Google - Indexing Bots" at bounding box center [545, 130] width 63 height 7
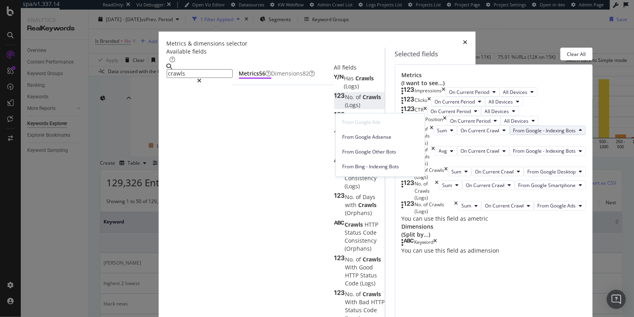
scroll to position [38, 0]
click at [478, 107] on div "Metrics (I want to see...) Impressions On Current Period All Devices Clicks On …" at bounding box center [494, 218] width 198 height 309
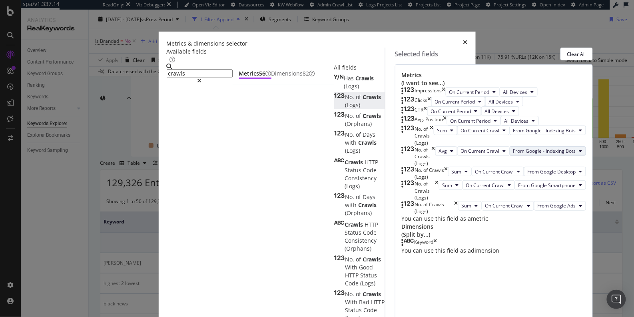
click at [514, 152] on span "From Google - Indexing Bots" at bounding box center [545, 151] width 63 height 7
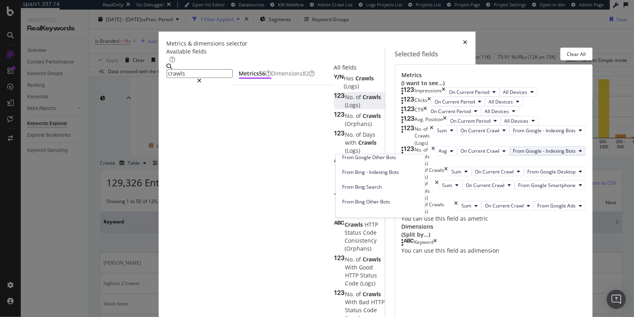
scroll to position [80, 0]
click at [378, 173] on span "From Bing - Indexing Bots" at bounding box center [380, 171] width 76 height 7
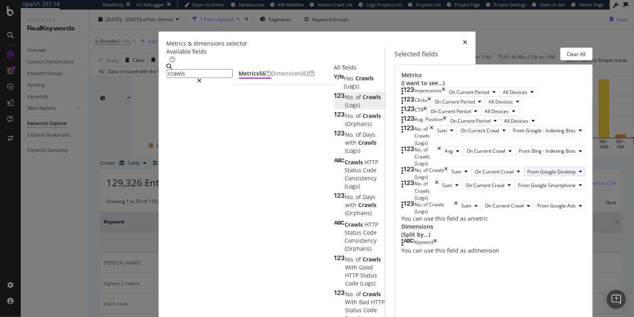
click at [528, 175] on span "From Google Desktop" at bounding box center [552, 171] width 48 height 7
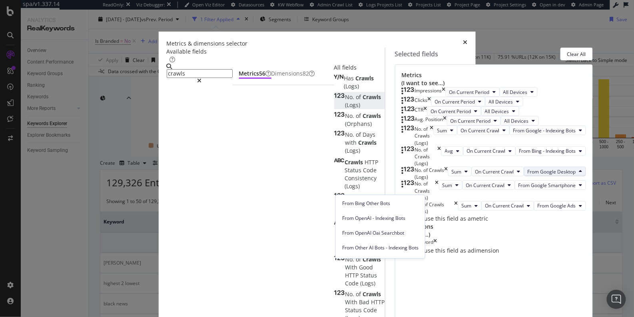
scroll to position [123, 0]
click at [371, 211] on span "From OpenAI - Indexing Bots" at bounding box center [380, 214] width 76 height 7
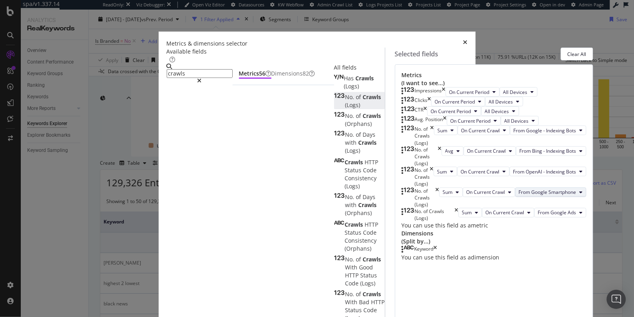
scroll to position [142, 0]
click at [519, 196] on span "From Google Smartphone" at bounding box center [548, 192] width 58 height 7
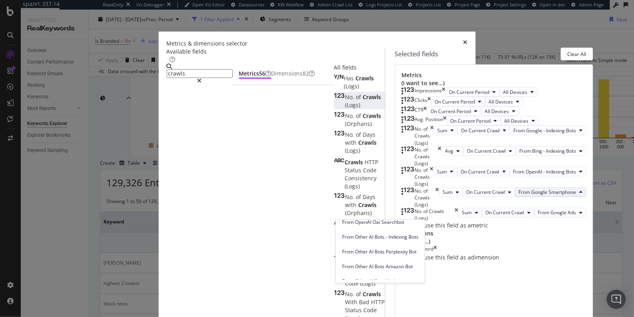
scroll to position [161, 0]
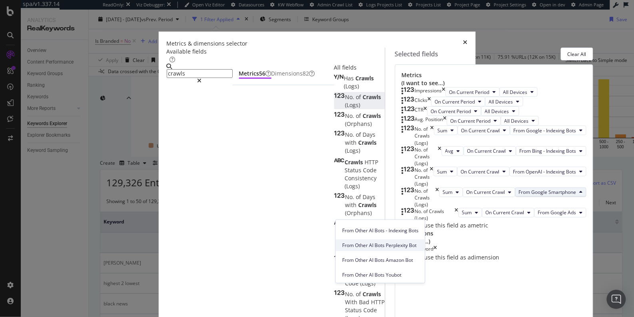
click at [374, 245] on span "From Other AI Bots Perplexity Bot" at bounding box center [380, 245] width 76 height 7
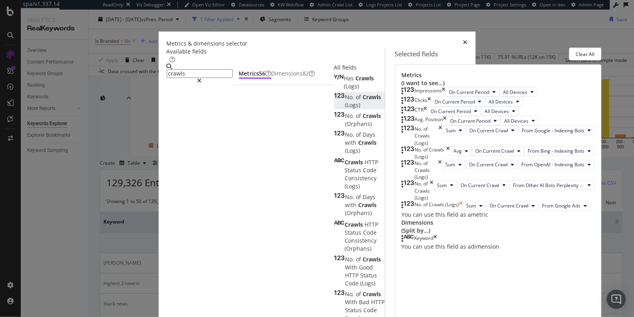
click at [463, 211] on icon "times" at bounding box center [462, 206] width 4 height 10
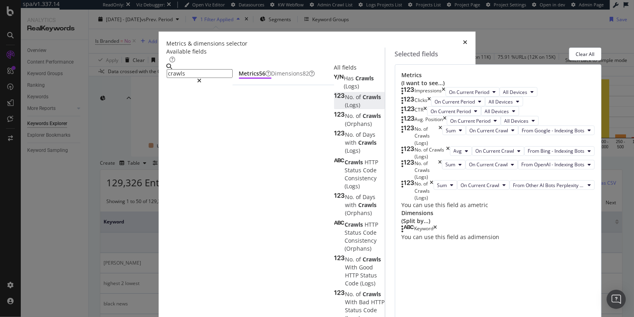
scroll to position [105, 0]
click at [183, 76] on input "crawls" at bounding box center [200, 73] width 66 height 9
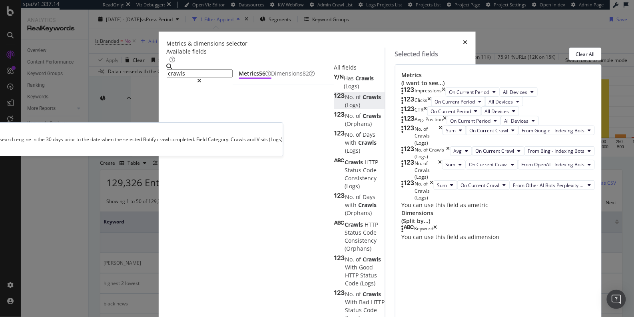
click at [363, 101] on span "Crawls" at bounding box center [372, 97] width 18 height 8
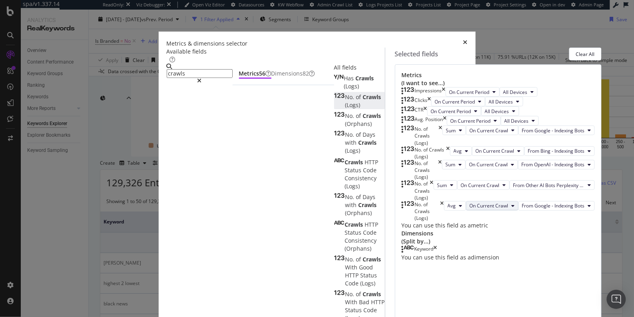
scroll to position [137, 0]
click at [466, 211] on button "On Current Crawl" at bounding box center [492, 206] width 52 height 10
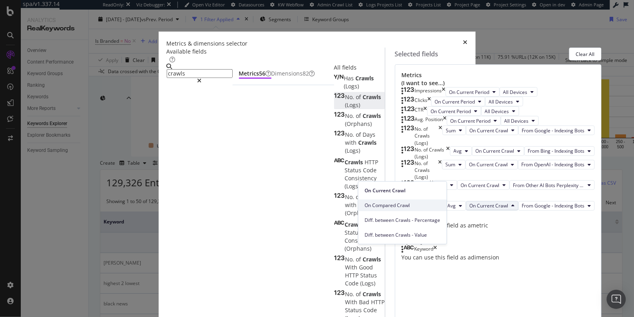
click at [382, 209] on span "On Compared Crawl" at bounding box center [403, 205] width 76 height 7
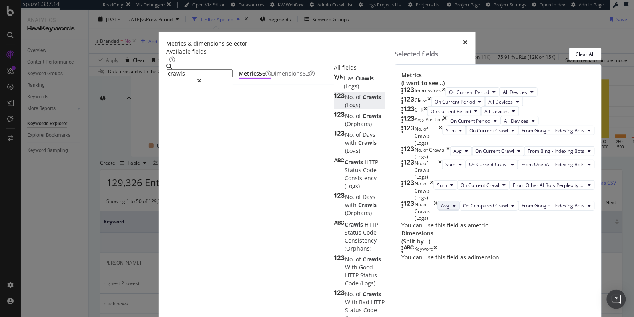
click at [442, 209] on span "Avg" at bounding box center [446, 205] width 8 height 7
click at [348, 261] on span "Sum" at bounding box center [347, 263] width 10 height 7
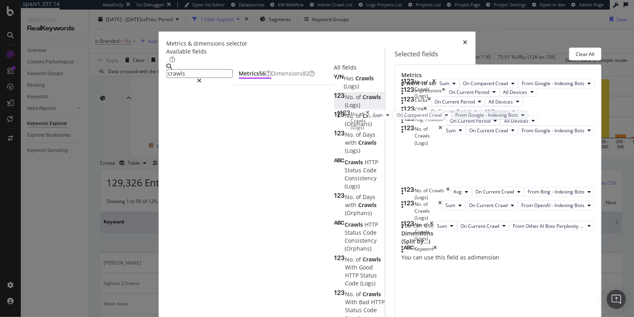
drag, startPoint x: 340, startPoint y: 237, endPoint x: 357, endPoint y: 130, distance: 108.3
click at [340, 109] on body "spa/v1.337.14 ReadOnly: Viz Debugger: Open Viz Editor Datasources KW Webflow Ad…" at bounding box center [317, 158] width 634 height 317
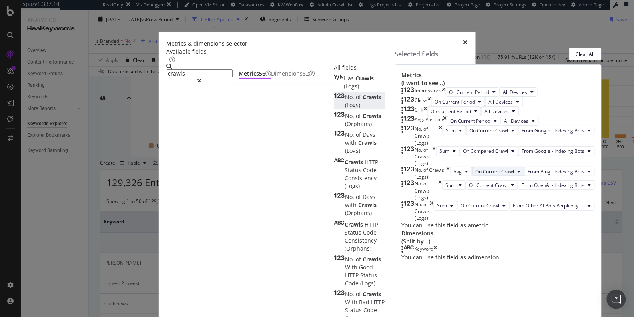
scroll to position [104, 0]
click at [334, 109] on div "No. of Crawls (Logs)" at bounding box center [359, 101] width 51 height 16
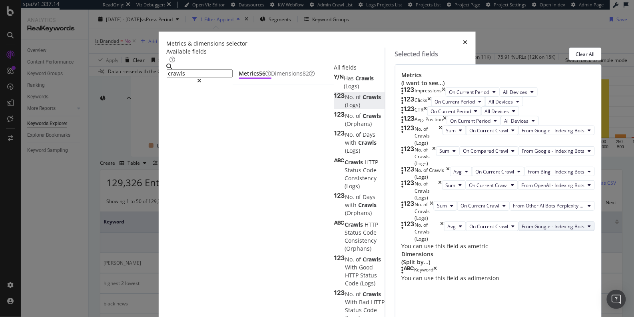
scroll to position [178, 0]
click at [448, 230] on span "Avg" at bounding box center [452, 226] width 8 height 7
click at [345, 260] on span "Sum" at bounding box center [347, 263] width 10 height 7
click at [537, 230] on span "From Google Desktop" at bounding box center [561, 226] width 48 height 7
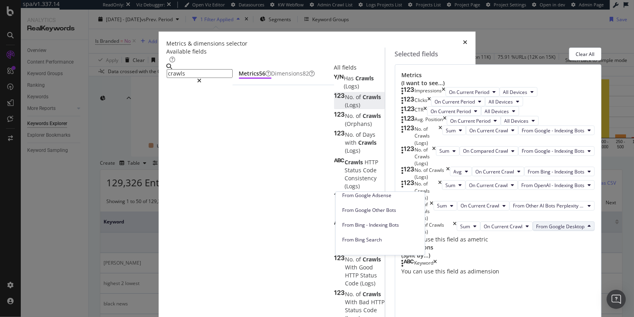
scroll to position [66, 0]
click at [375, 224] on span "From Bing - Indexing Bots" at bounding box center [380, 224] width 76 height 7
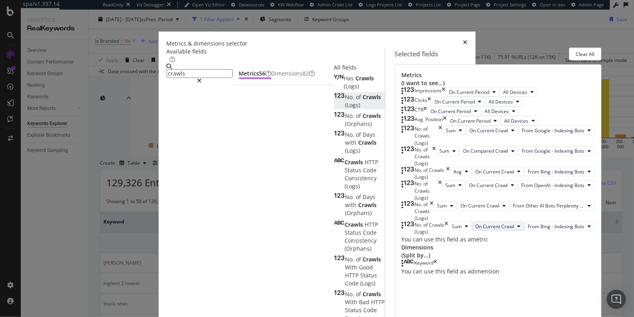
click at [472, 231] on button "On Current Crawl" at bounding box center [498, 227] width 52 height 10
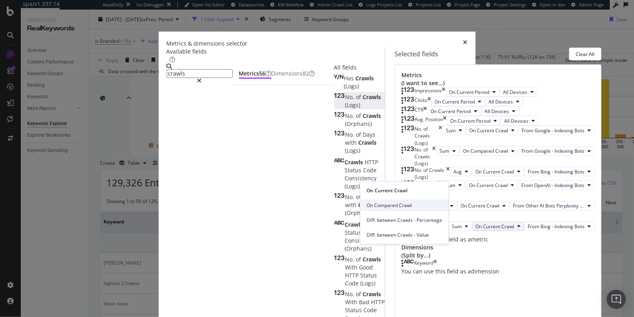
click at [383, 208] on span "On Compared Crawl" at bounding box center [405, 205] width 76 height 7
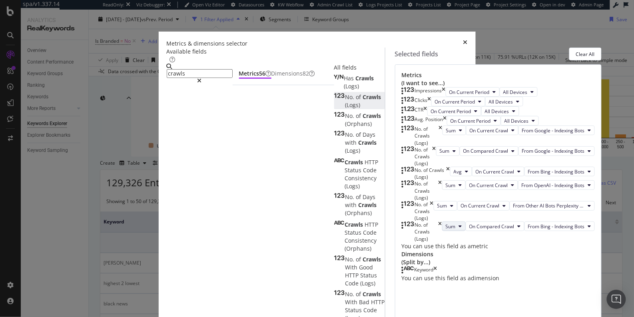
click at [446, 230] on span "Sum" at bounding box center [451, 226] width 10 height 7
click at [442, 242] on div "Sum On Compared Crawl From Bing - Indexing Bots" at bounding box center [518, 232] width 153 height 20
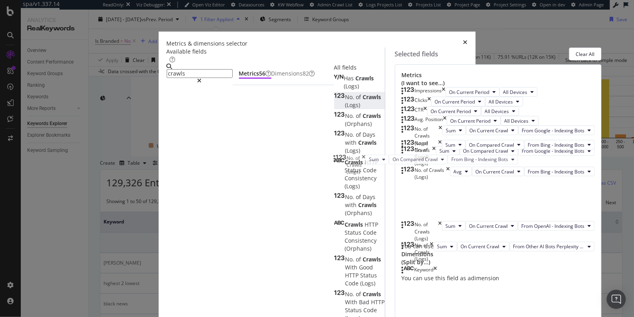
drag, startPoint x: 338, startPoint y: 240, endPoint x: 399, endPoint y: 212, distance: 66.9
click at [337, 158] on body "spa/v1.337.14 ReadOnly: Viz Debugger: Open Viz Editor Datasources KW Webflow Ad…" at bounding box center [317, 158] width 634 height 317
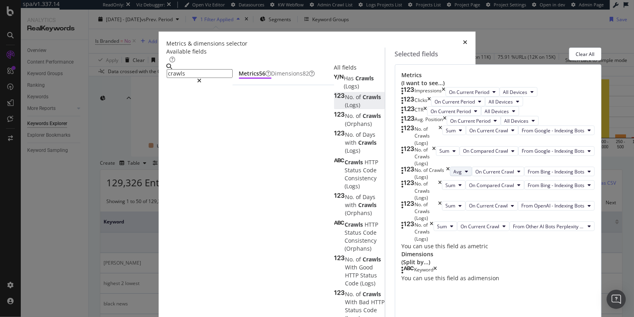
click at [450, 167] on button "Avg" at bounding box center [461, 172] width 22 height 10
click at [345, 134] on div "Sum" at bounding box center [347, 139] width 23 height 15
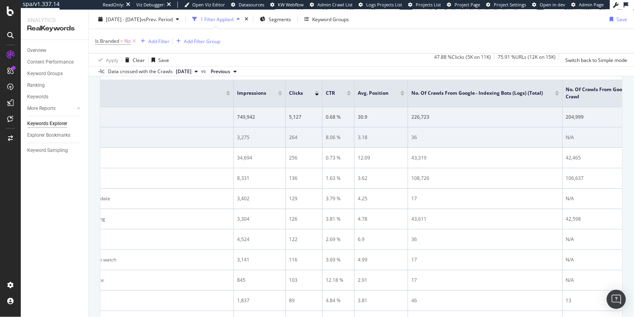
scroll to position [0, 62]
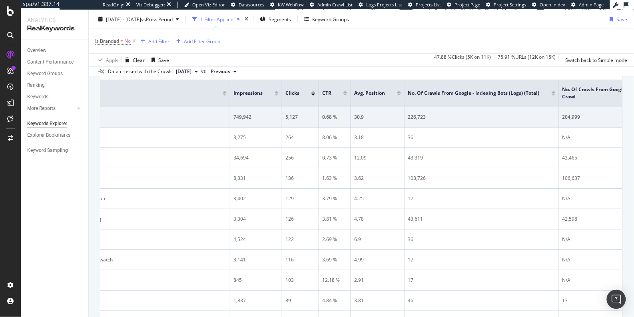
click at [224, 35] on div "Select metrics & dimensions" at bounding box center [192, 31] width 63 height 7
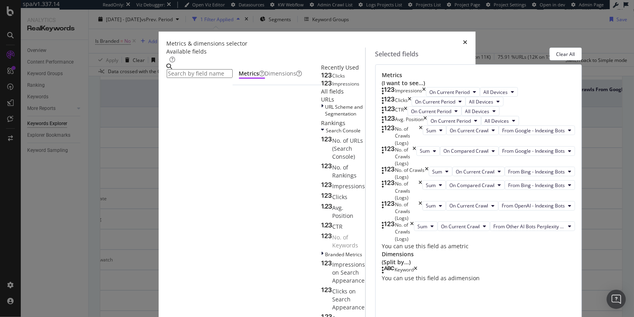
scroll to position [221, 0]
click at [265, 78] on div "Dimensions" at bounding box center [283, 74] width 37 height 8
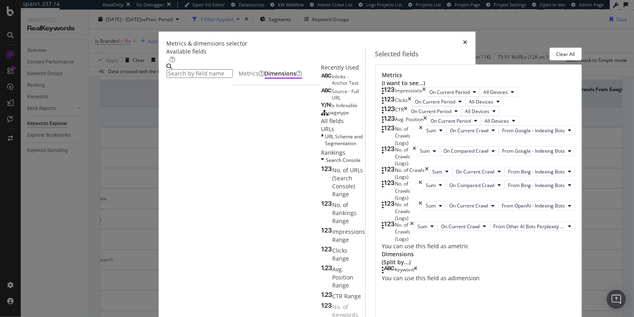
click at [220, 72] on input "modal" at bounding box center [200, 73] width 66 height 9
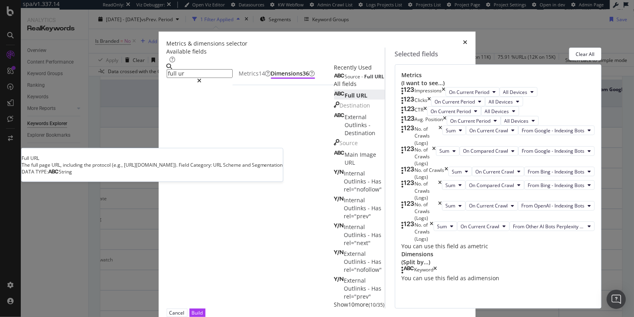
type input "full ur"
click at [334, 100] on div "Full URL" at bounding box center [351, 96] width 34 height 8
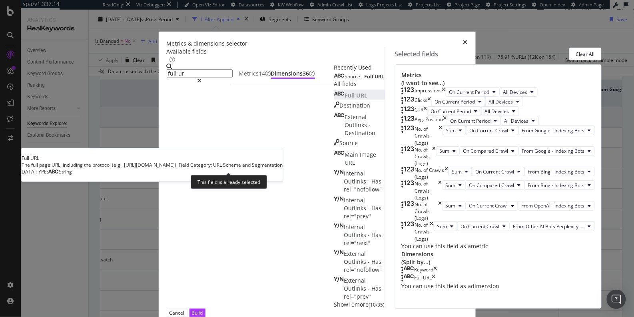
scroll to position [236, 0]
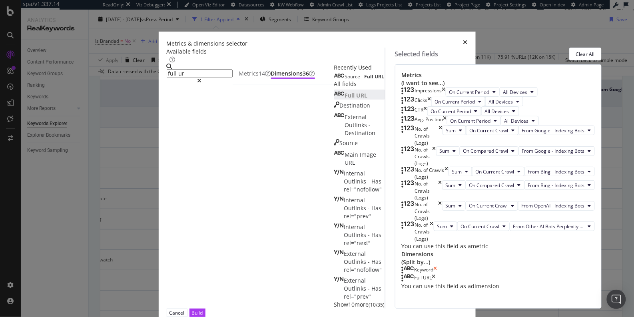
click at [438, 266] on icon "times" at bounding box center [436, 270] width 4 height 8
click at [203, 310] on div "Build" at bounding box center [197, 313] width 11 height 7
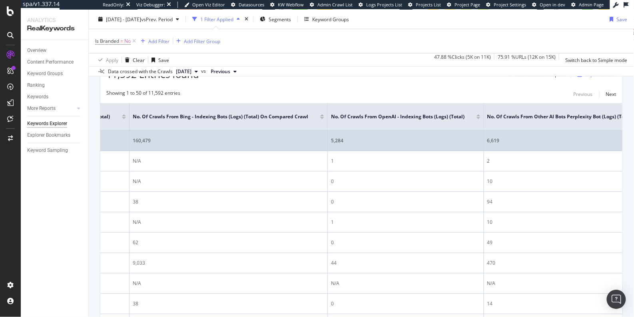
scroll to position [0, 834]
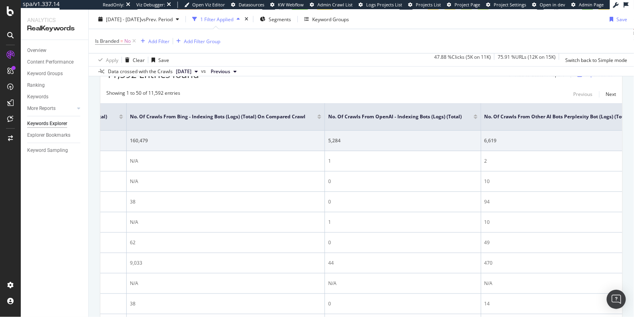
click at [224, 58] on div "Select metrics & dimensions" at bounding box center [192, 55] width 63 height 7
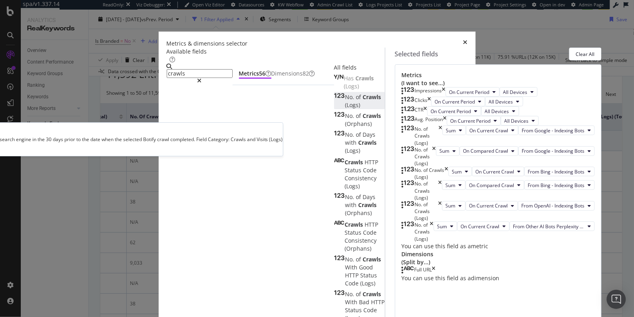
type input "crawls"
click at [334, 109] on div "No. of Crawls (Logs)" at bounding box center [359, 101] width 51 height 16
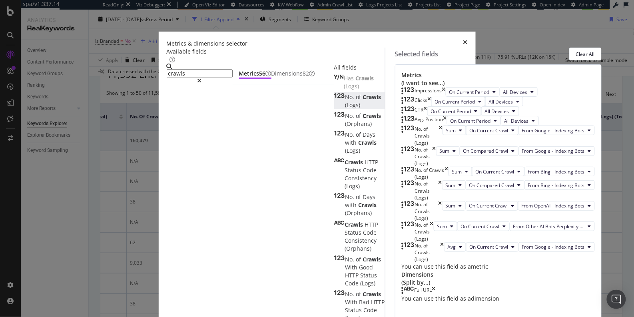
scroll to position [225, 0]
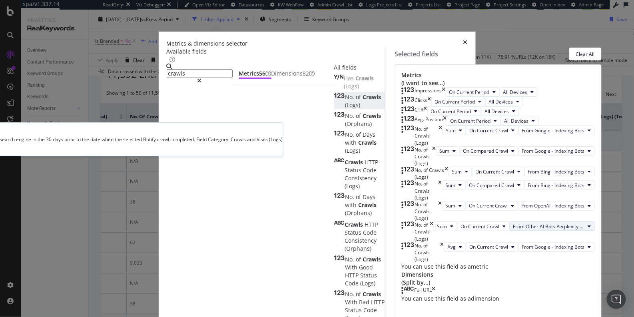
click at [334, 109] on div "No. of Crawls (Logs)" at bounding box center [359, 101] width 51 height 16
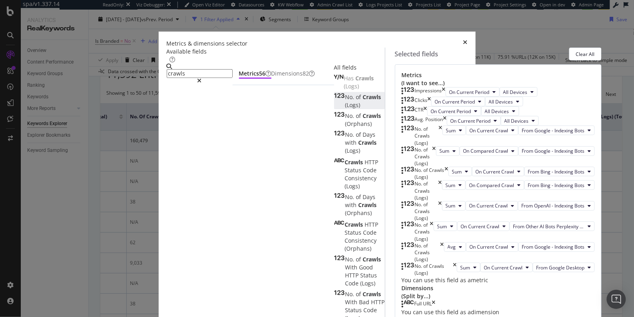
scroll to position [259, 0]
click at [444, 242] on button "Avg" at bounding box center [455, 247] width 22 height 10
click at [345, 222] on span "Sum" at bounding box center [347, 222] width 10 height 7
click at [475, 244] on span "On Current Crawl" at bounding box center [494, 247] width 39 height 7
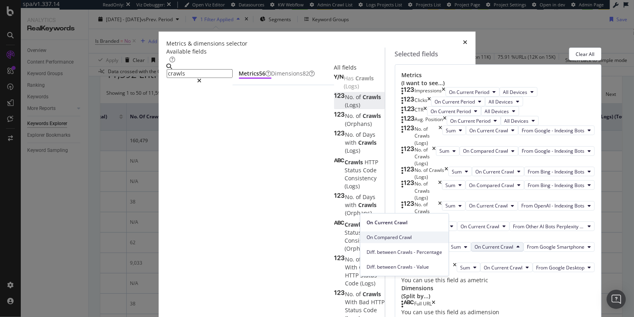
click at [372, 242] on div "On Compared Crawl" at bounding box center [405, 238] width 88 height 12
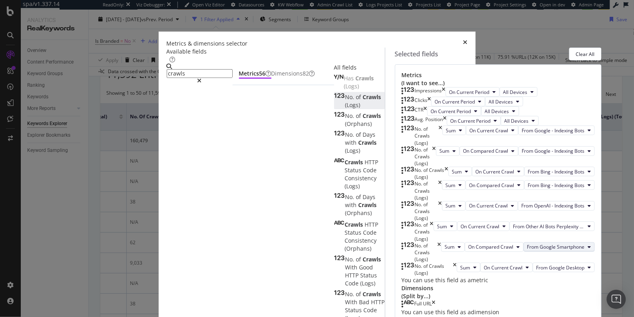
click at [528, 244] on span "From Google Smartphone" at bounding box center [557, 247] width 58 height 7
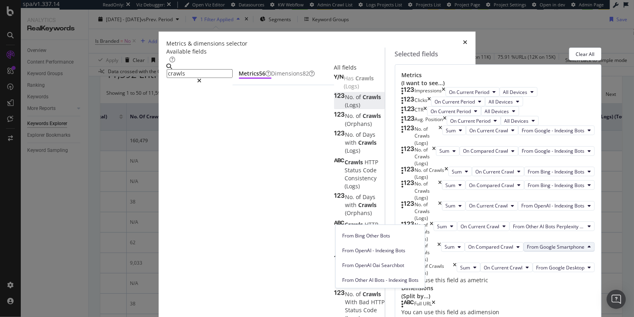
scroll to position [122, 0]
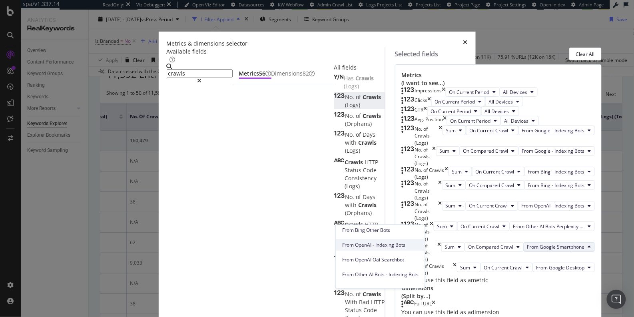
click at [368, 244] on span "From OpenAI - Indexing Bots" at bounding box center [380, 244] width 76 height 7
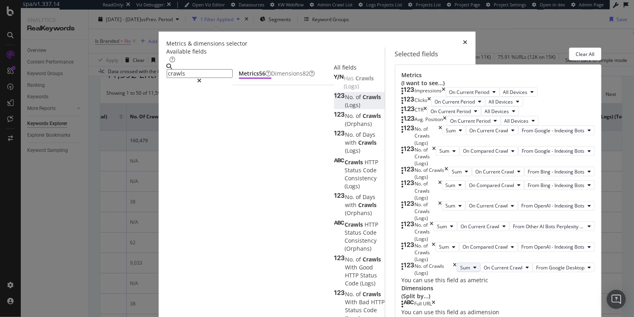
scroll to position [287, 0]
click at [461, 264] on span "Sum" at bounding box center [466, 267] width 10 height 7
click at [481, 263] on button "On Current Crawl" at bounding box center [507, 268] width 52 height 10
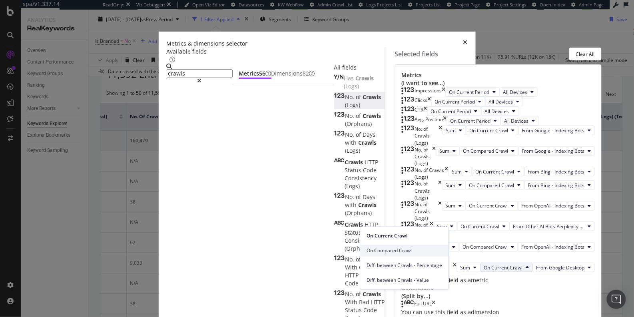
click at [376, 248] on span "On Compared Crawl" at bounding box center [405, 250] width 76 height 7
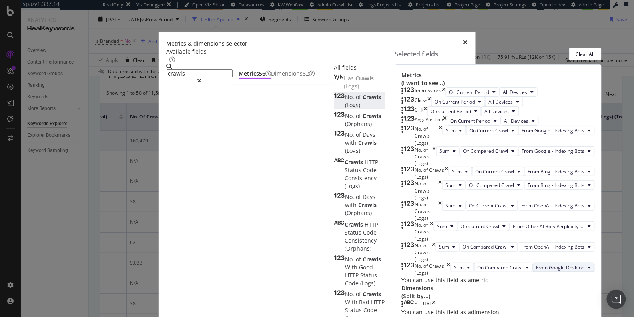
click at [537, 264] on span "From Google Desktop" at bounding box center [561, 267] width 48 height 7
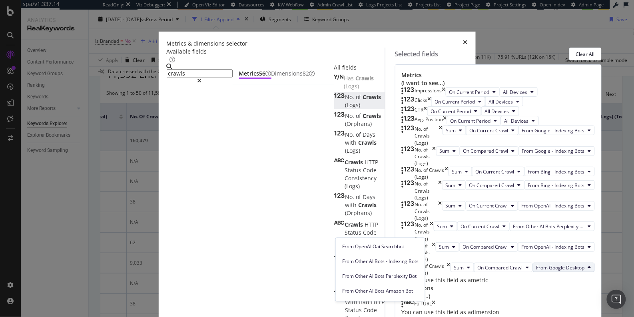
scroll to position [154, 0]
click at [374, 268] on span "From Other AI Bots Perplexity Bot" at bounding box center [380, 270] width 76 height 7
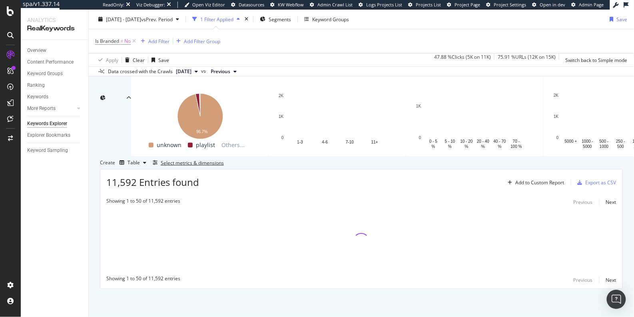
scroll to position [145, 0]
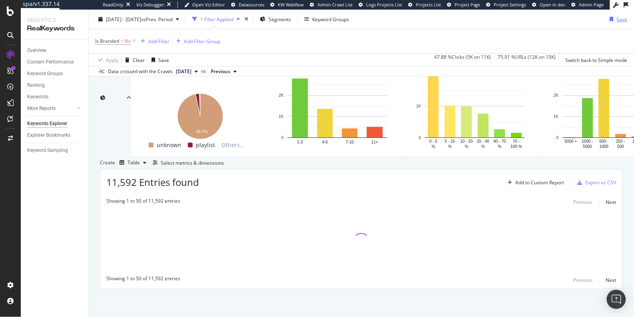
click at [617, 20] on div "Save" at bounding box center [622, 19] width 11 height 7
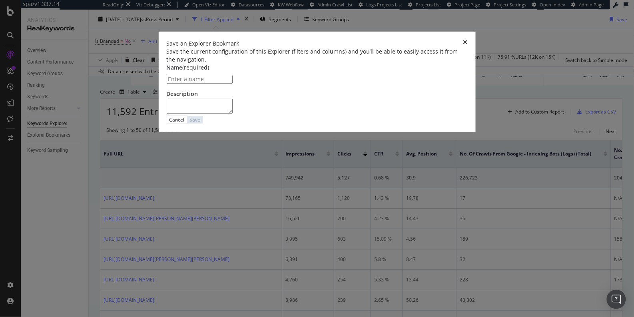
type input "N"
type input "# of Crawls Pre vs Post no-index"
click at [233, 113] on textarea "modal" at bounding box center [200, 105] width 66 height 15
type textarea "from Sept. 5 2025 call"
click at [205, 124] on button "Save" at bounding box center [198, 120] width 16 height 8
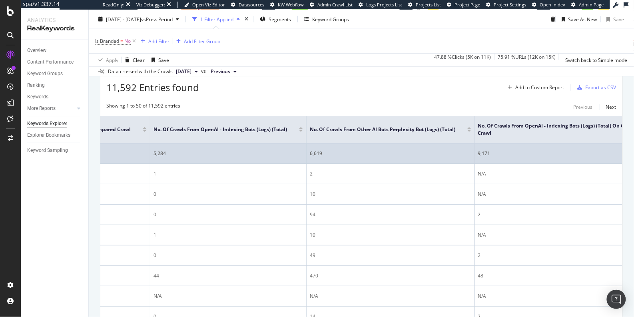
scroll to position [0, 1005]
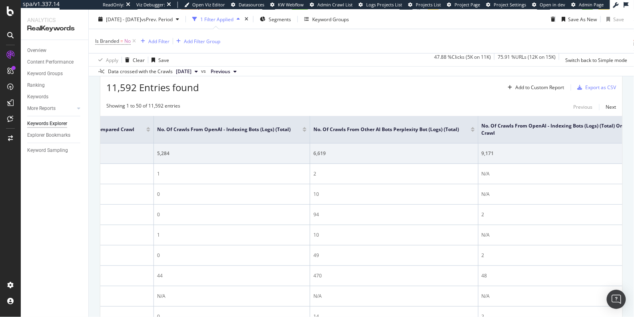
click at [224, 71] on div "Select metrics & dimensions" at bounding box center [192, 67] width 63 height 7
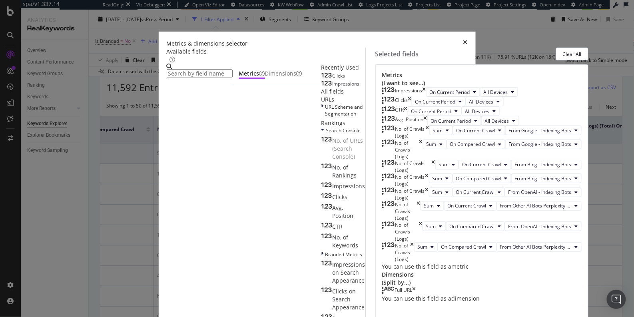
scroll to position [298, 0]
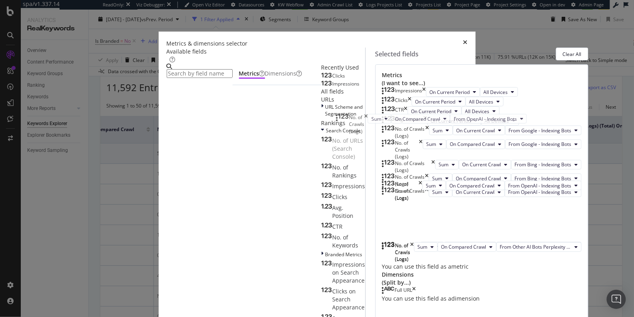
drag, startPoint x: 338, startPoint y: 160, endPoint x: 340, endPoint y: 122, distance: 38.5
click at [340, 122] on body "spa/v1.337.14 ReadOnly: Viz Debugger: Open Viz Editor Datasources KW Webflow Ad…" at bounding box center [317, 158] width 634 height 317
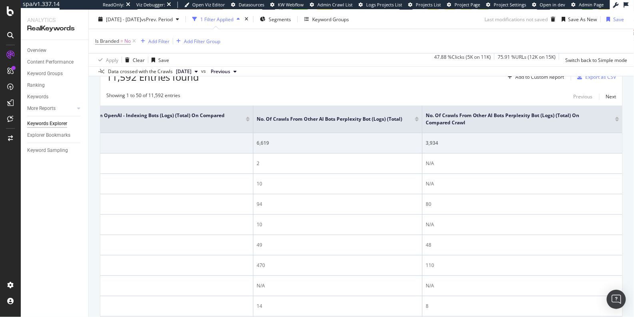
scroll to position [217, 0]
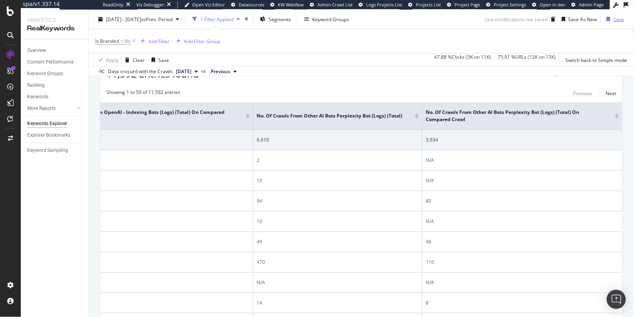
click at [614, 17] on div "Save" at bounding box center [619, 19] width 11 height 7
click at [63, 133] on div "Explorer Bookmarks" at bounding box center [48, 135] width 43 height 8
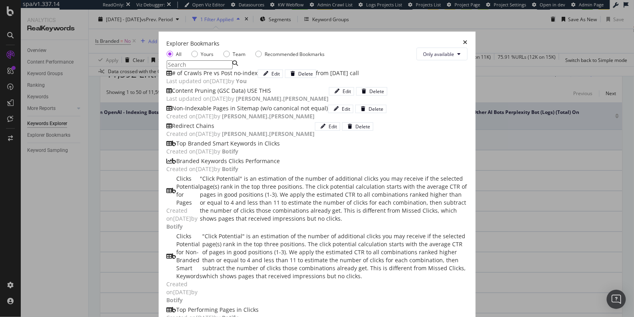
click at [468, 40] on icon "times" at bounding box center [466, 44] width 4 height 8
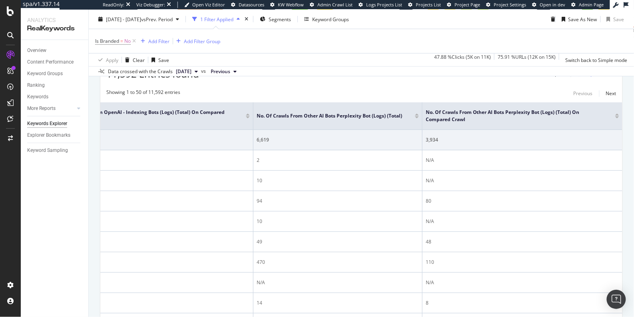
click at [136, 57] on div "Table" at bounding box center [134, 54] width 12 height 5
click at [261, 61] on div "Create Table Select metrics & dimensions" at bounding box center [361, 54] width 523 height 13
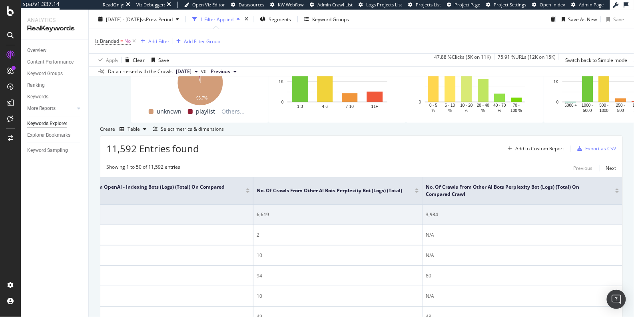
scroll to position [182, 0]
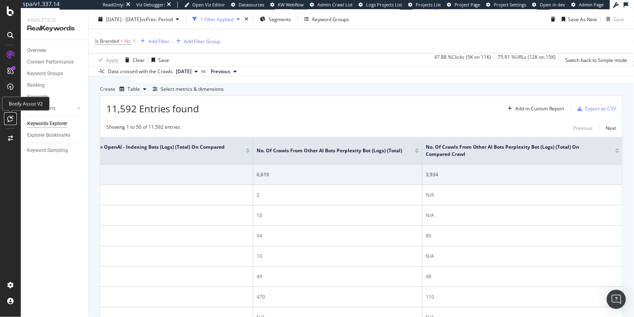
click at [9, 116] on icon at bounding box center [11, 119] width 6 height 6
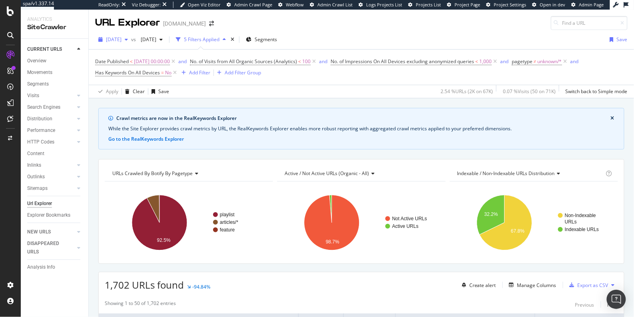
click at [118, 44] on div "2025 Jul. 27th" at bounding box center [113, 40] width 36 height 12
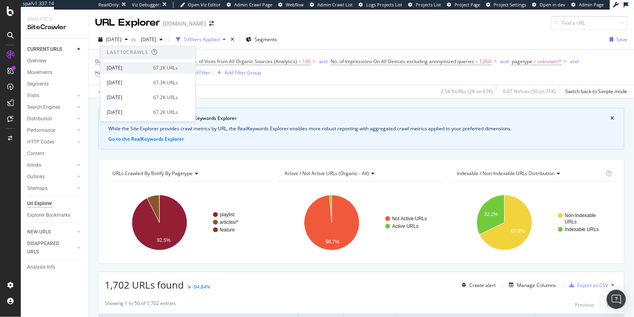
click at [125, 67] on div "[DATE]" at bounding box center [128, 67] width 42 height 7
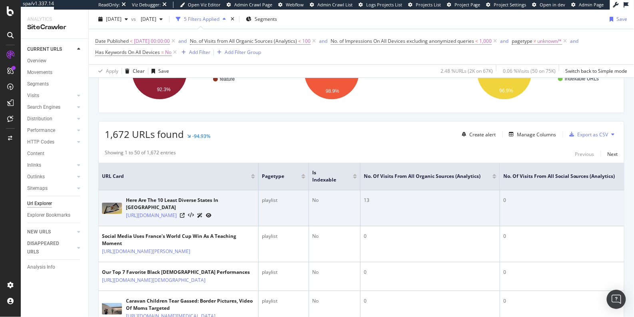
scroll to position [159, 0]
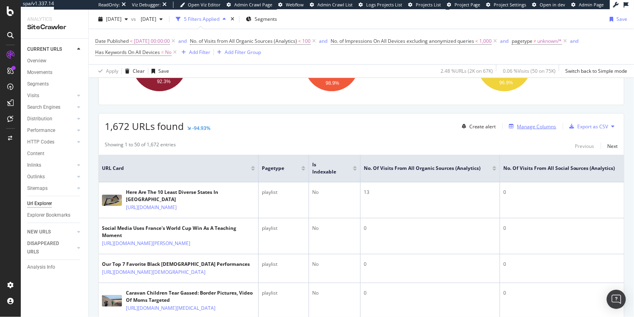
click at [518, 127] on div "Manage Columns" at bounding box center [537, 126] width 39 height 7
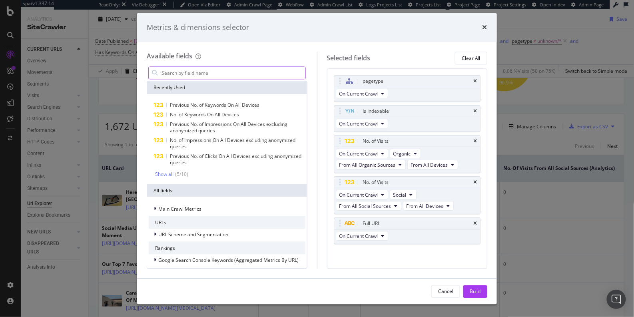
click at [244, 74] on input "modal" at bounding box center [233, 73] width 145 height 12
type input "s"
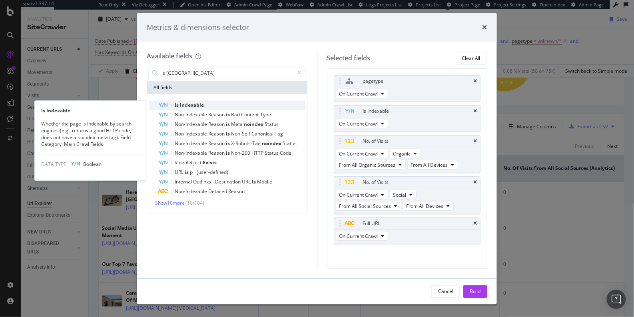
type input "is inde"
click at [222, 101] on div "Is Indexable" at bounding box center [231, 106] width 147 height 10
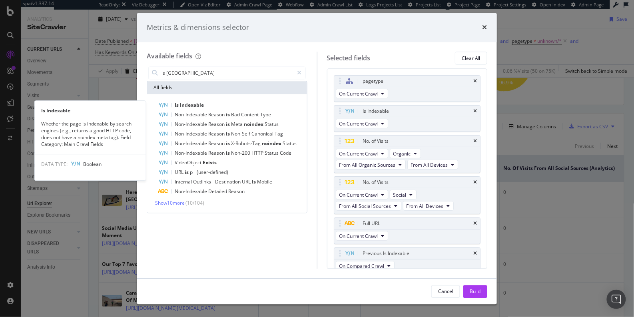
scroll to position [3, 0]
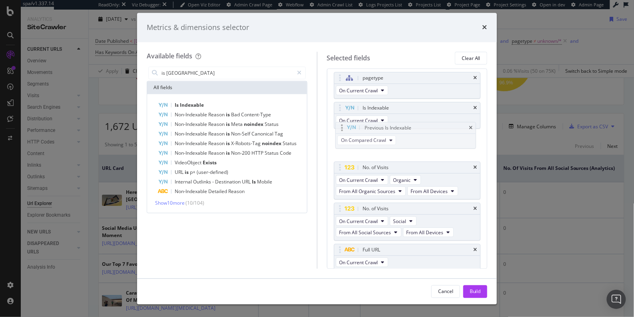
drag, startPoint x: 339, startPoint y: 249, endPoint x: 341, endPoint y: 128, distance: 120.4
click at [341, 128] on body "spa/v1.337.14 ReadOnly: Viz Debugger: Open Viz Editor Admin Crawl Page Webflow …" at bounding box center [317, 158] width 634 height 317
click at [478, 287] on div "Build" at bounding box center [475, 292] width 11 height 12
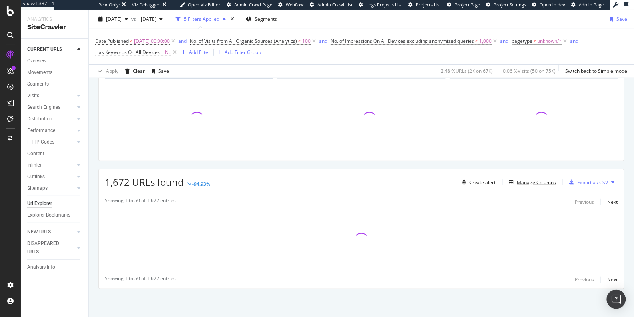
scroll to position [101, 0]
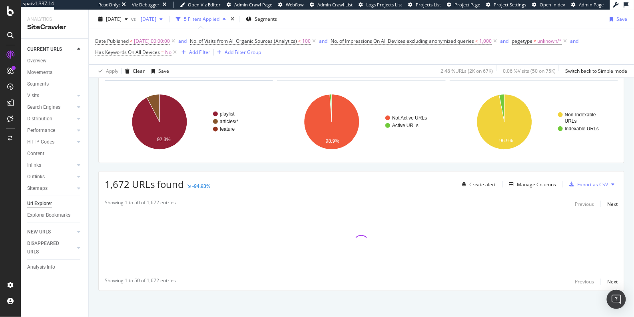
click at [156, 17] on span "2025 Jun. 29th" at bounding box center [147, 19] width 19 height 7
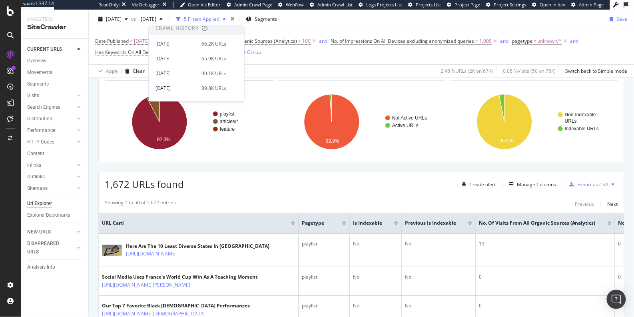
scroll to position [158, 0]
click at [183, 47] on div "2025 May. 25th" at bounding box center [177, 50] width 42 height 7
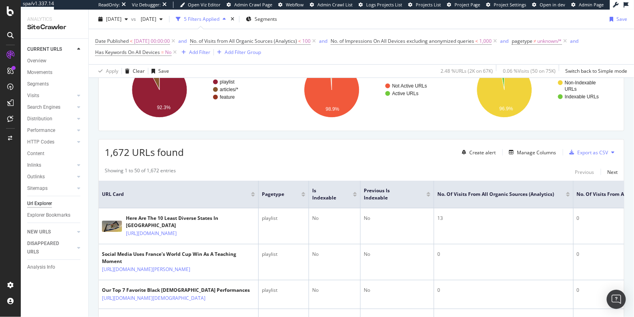
scroll to position [134, 0]
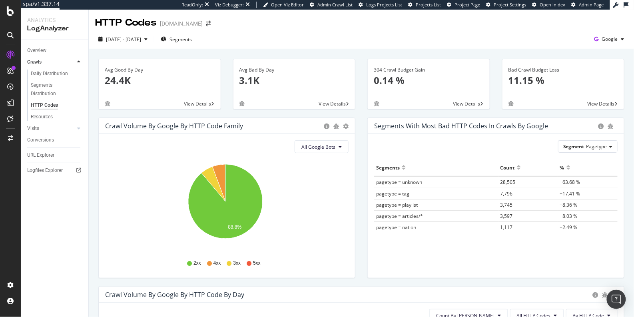
scroll to position [182, 0]
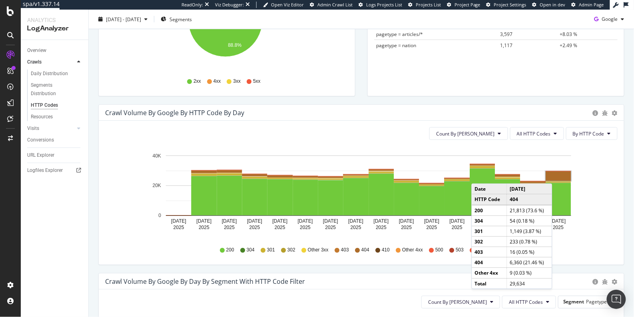
click at [554, 175] on rect "A chart." at bounding box center [558, 176] width 25 height 9
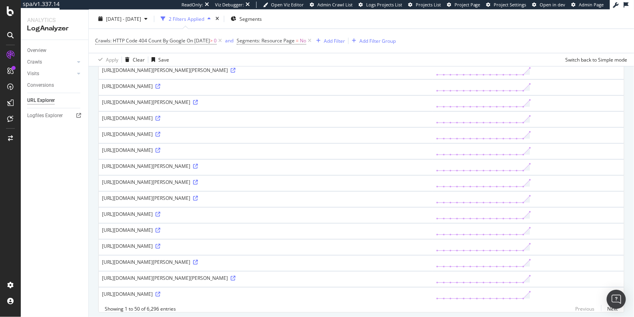
scroll to position [650, 0]
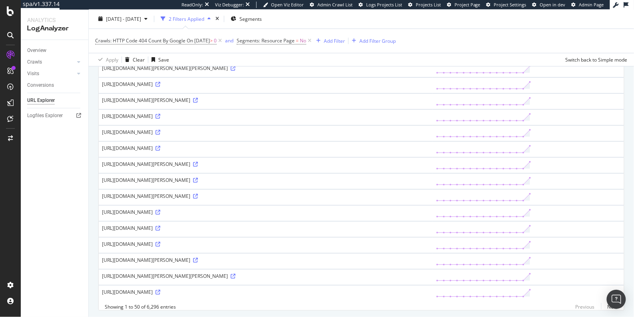
drag, startPoint x: 292, startPoint y: 252, endPoint x: 302, endPoint y: 253, distance: 9.6
click at [302, 257] on div "[URL][DOMAIN_NAME][PERSON_NAME]" at bounding box center [266, 260] width 328 height 7
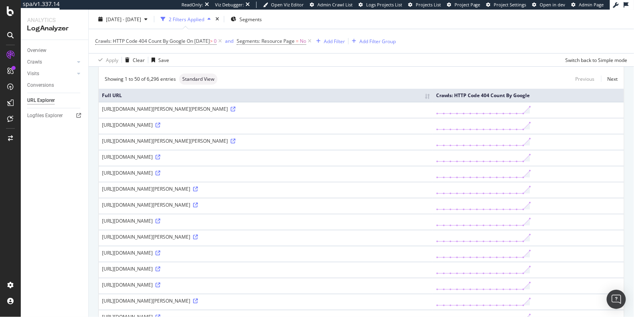
scroll to position [0, 0]
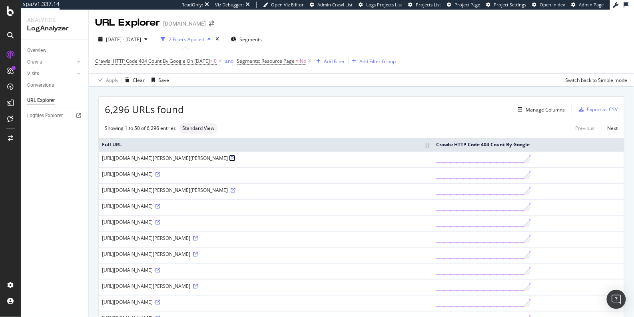
click at [236, 158] on icon at bounding box center [233, 158] width 5 height 5
drag, startPoint x: 284, startPoint y: 158, endPoint x: 101, endPoint y: 158, distance: 183.2
click at [101, 158] on td "[URL][DOMAIN_NAME][PERSON_NAME][PERSON_NAME]" at bounding box center [266, 159] width 334 height 16
copy div "[URL][DOMAIN_NAME][PERSON_NAME][PERSON_NAME]"
click at [526, 107] on div "Manage Columns" at bounding box center [545, 109] width 39 height 7
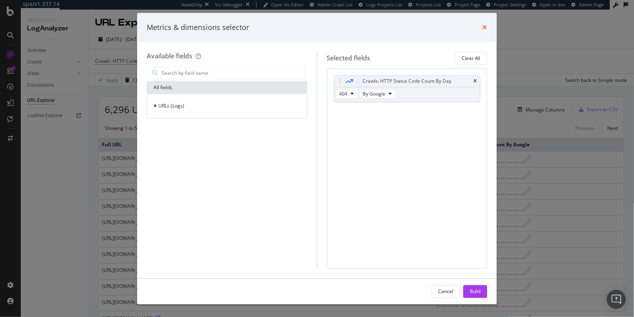
click at [484, 26] on icon "times" at bounding box center [485, 27] width 5 height 6
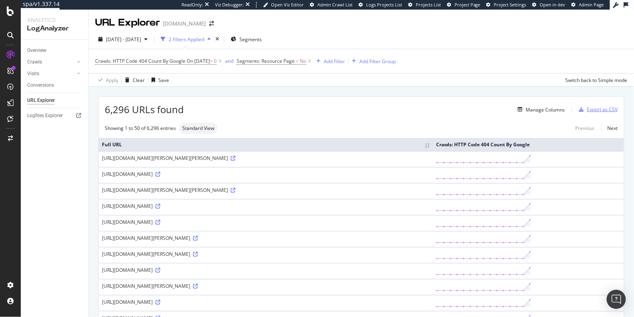
click at [588, 108] on div "Export as CSV" at bounding box center [603, 109] width 31 height 7
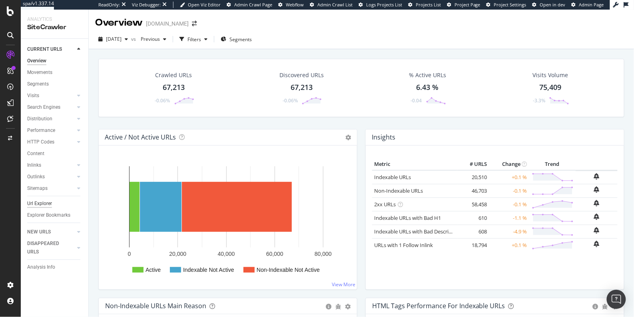
click at [47, 204] on div "Url Explorer" at bounding box center [39, 204] width 25 height 8
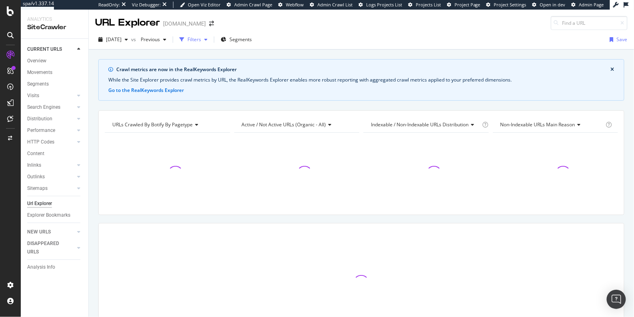
click at [201, 39] on div "Filters" at bounding box center [195, 39] width 14 height 7
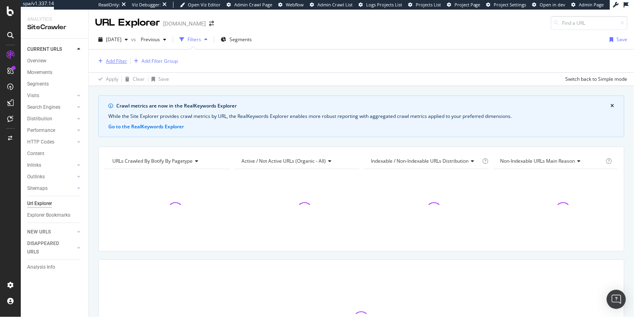
click at [109, 62] on div "Add Filter" at bounding box center [116, 61] width 21 height 7
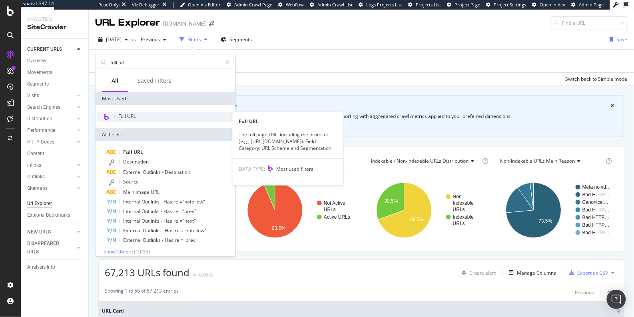
type input "full url"
click at [126, 114] on span "Full URL" at bounding box center [127, 116] width 18 height 7
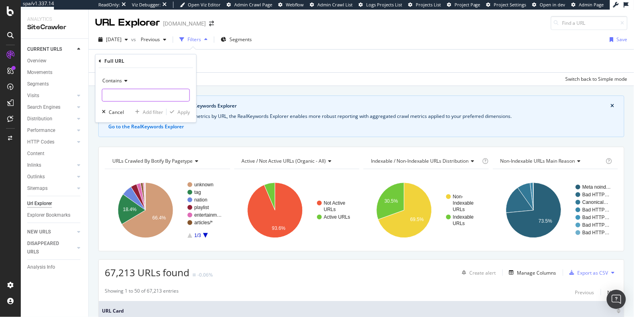
click at [124, 90] on input "text" at bounding box center [145, 95] width 87 height 13
paste input "[URL][DOMAIN_NAME][PERSON_NAME][PERSON_NAME]"
type input "[URL][DOMAIN_NAME][PERSON_NAME][PERSON_NAME]"
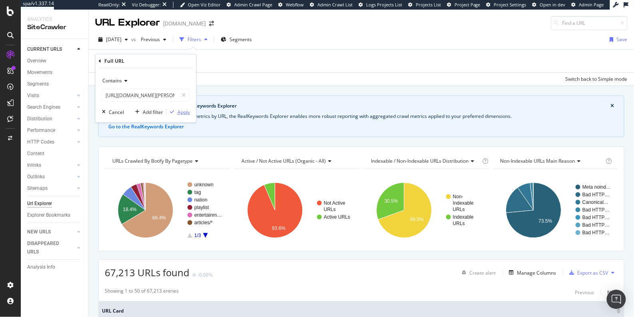
click at [185, 113] on div "Apply" at bounding box center [184, 112] width 12 height 7
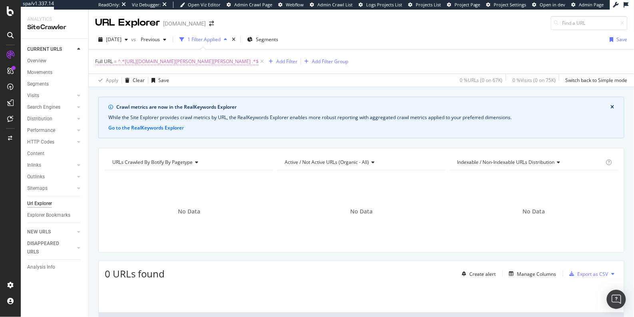
click at [259, 60] on span "^.*[URL][DOMAIN_NAME][PERSON_NAME][PERSON_NAME] .*$" at bounding box center [188, 61] width 141 height 11
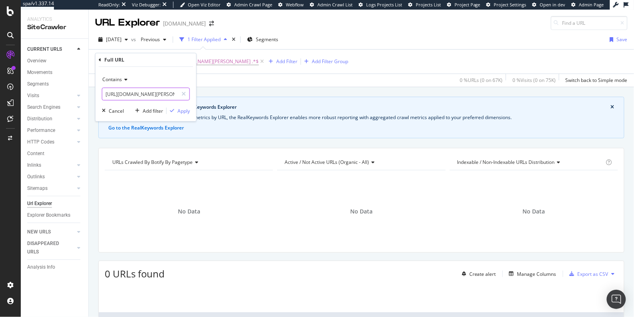
click at [161, 90] on input "[URL][DOMAIN_NAME][PERSON_NAME][PERSON_NAME]" at bounding box center [140, 94] width 76 height 13
click at [159, 94] on input "[URL][DOMAIN_NAME][PERSON_NAME][PERSON_NAME]" at bounding box center [140, 94] width 76 height 13
drag, startPoint x: 161, startPoint y: 93, endPoint x: 80, endPoint y: 92, distance: 80.4
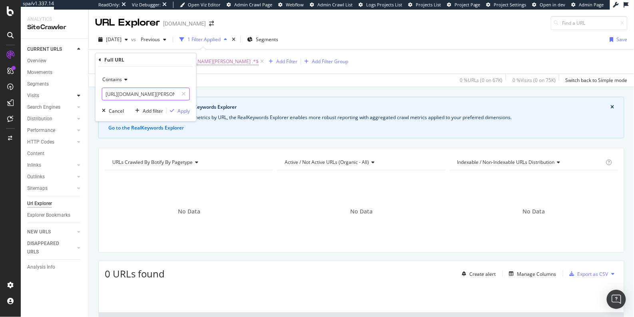
click at [80, 92] on body "spa/v1.337.14 ReadOnly: Viz Debugger: Open Viz Editor Admin Crawl Page Webflow …" at bounding box center [317, 158] width 634 height 317
click at [170, 94] on input "[URL][DOMAIN_NAME][PERSON_NAME][PERSON_NAME]" at bounding box center [140, 94] width 76 height 13
drag, startPoint x: 166, startPoint y: 93, endPoint x: 102, endPoint y: 92, distance: 64.0
click at [102, 92] on input "[URL][DOMAIN_NAME][PERSON_NAME][PERSON_NAME]" at bounding box center [140, 94] width 76 height 13
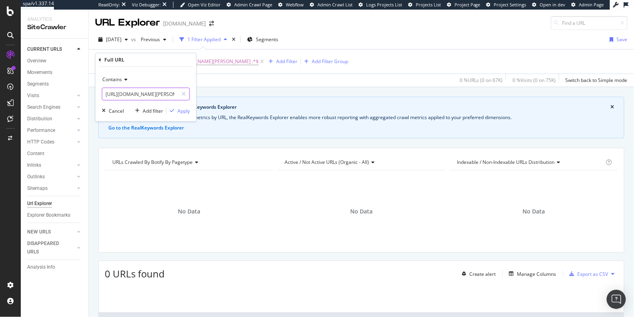
type input "bachelor-[PERSON_NAME]-money-[PERSON_NAME]/feed/"
click at [118, 94] on input "bachelor-[PERSON_NAME]-money-[PERSON_NAME]/feed/" at bounding box center [140, 94] width 76 height 13
type input "/feed/"
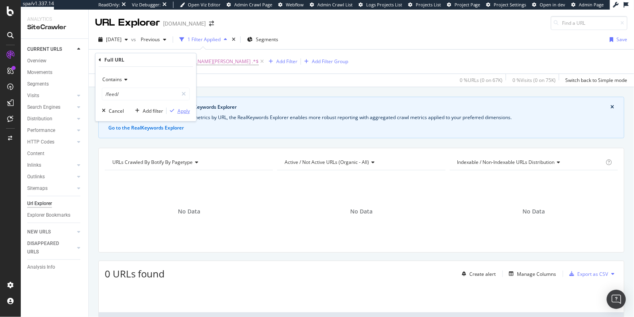
click at [187, 111] on div "Apply" at bounding box center [184, 111] width 12 height 7
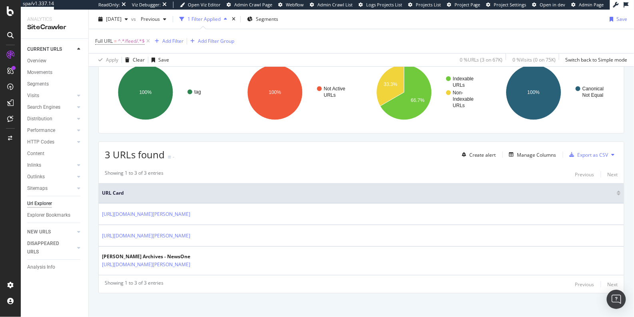
scroll to position [121, 0]
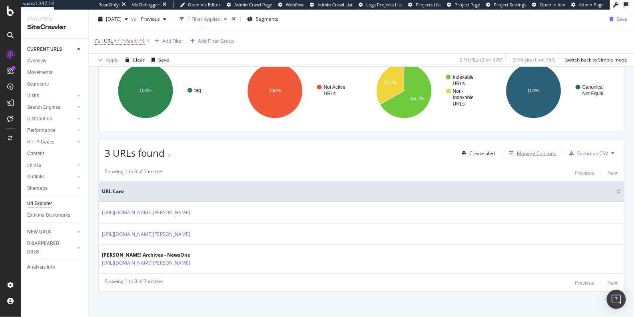
click at [510, 151] on div "button" at bounding box center [511, 153] width 11 height 5
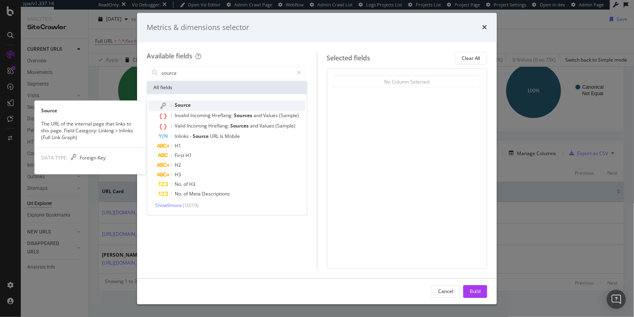
type input "source"
click at [183, 104] on span "Source" at bounding box center [183, 105] width 16 height 7
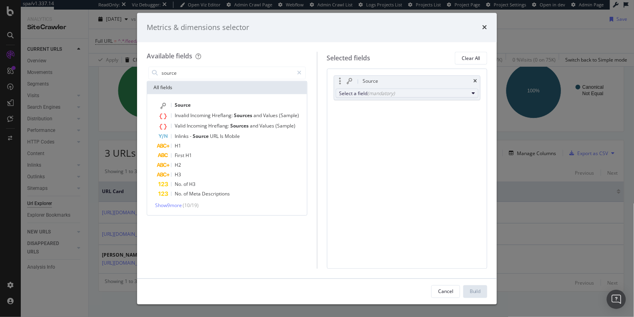
click at [370, 95] on div "(mandatory)" at bounding box center [382, 93] width 28 height 7
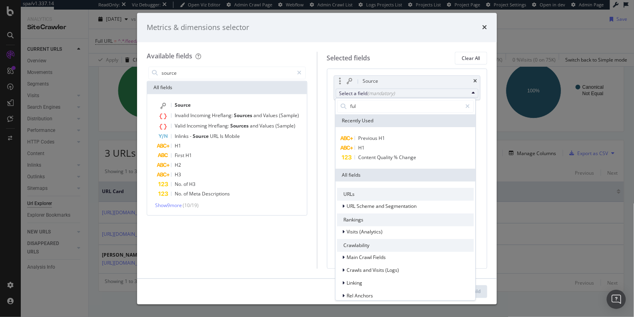
type input "full"
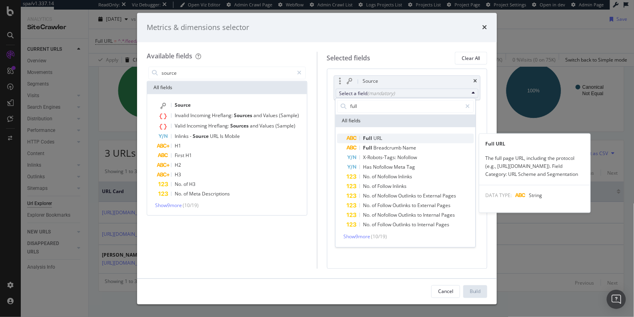
click at [381, 141] on span "URL" at bounding box center [378, 138] width 9 height 7
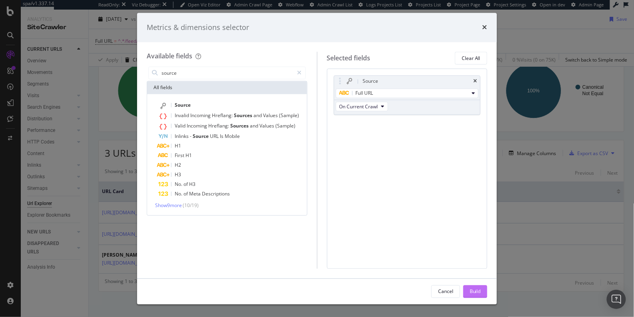
click at [477, 294] on div "Build" at bounding box center [475, 291] width 11 height 7
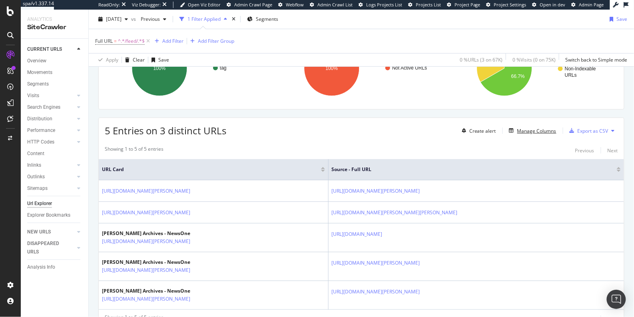
scroll to position [144, 0]
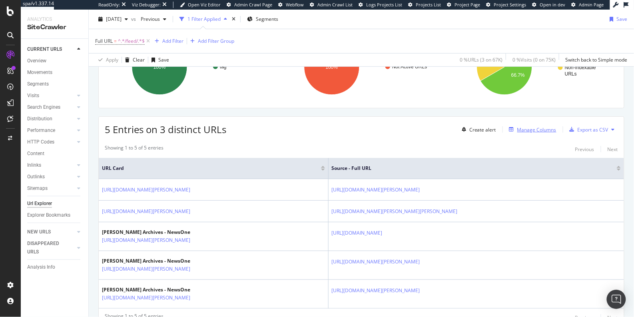
click at [525, 128] on div "Manage Columns" at bounding box center [537, 129] width 39 height 7
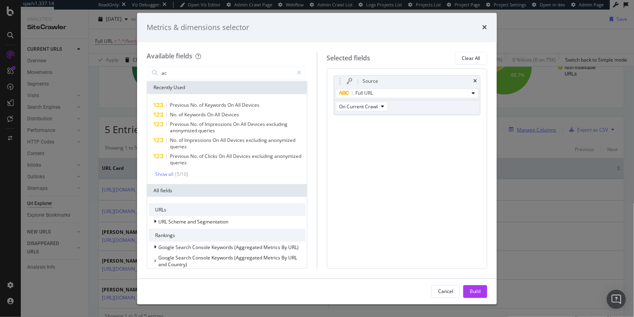
type input "a"
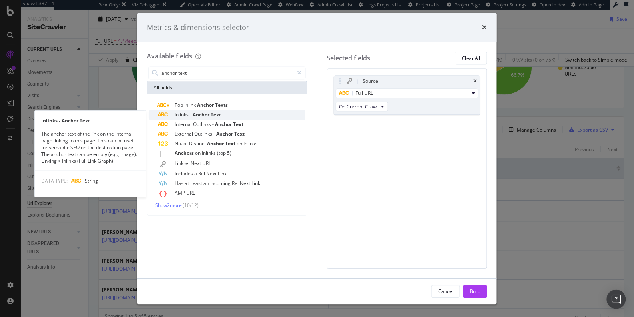
type input "anchor text"
click at [193, 116] on span "Anchor" at bounding box center [202, 115] width 18 height 7
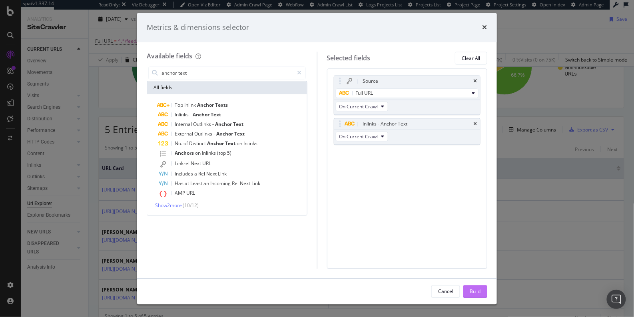
click at [474, 289] on div "Build" at bounding box center [475, 291] width 11 height 7
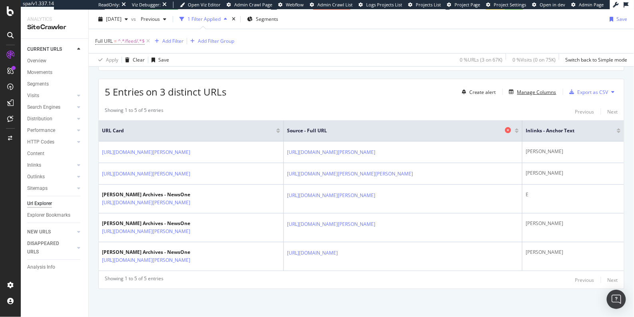
scroll to position [187, 0]
